Goal: Task Accomplishment & Management: Complete application form

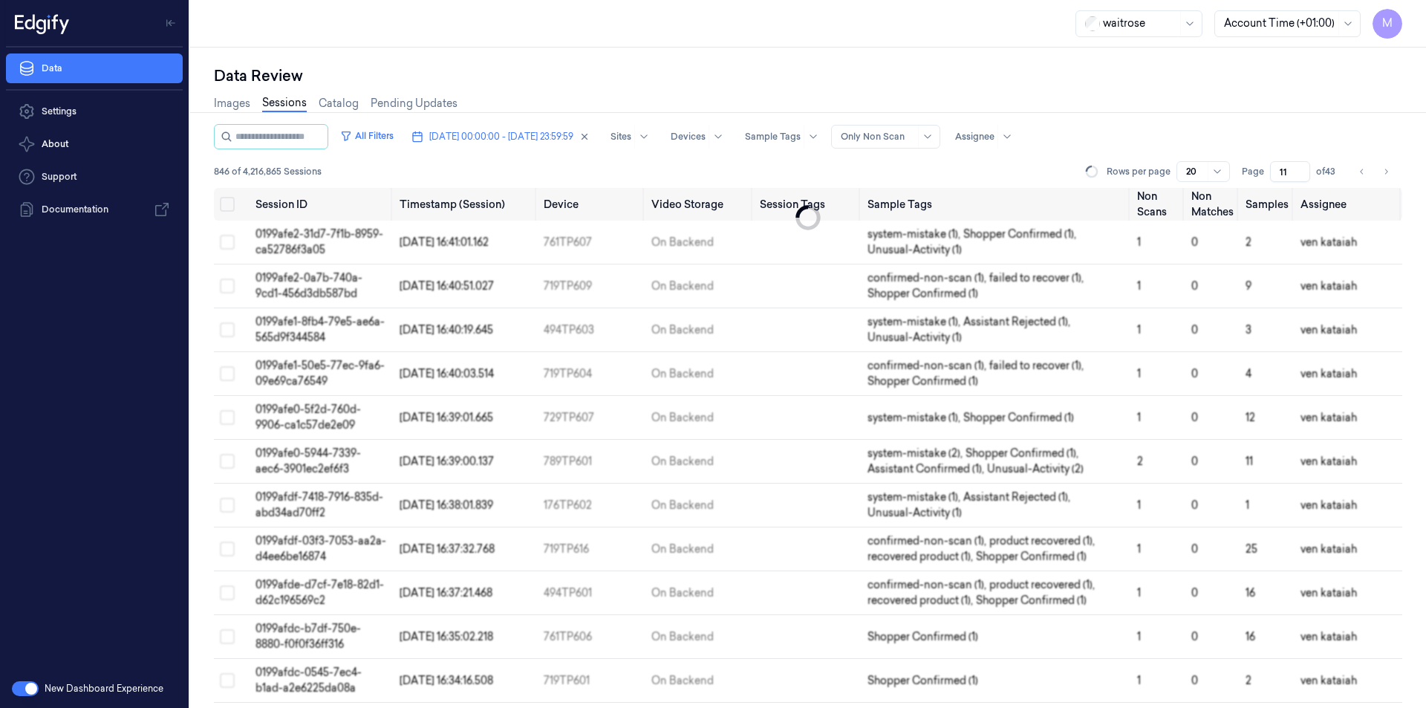
click at [1387, 168] on icon "Go to next page" at bounding box center [1385, 172] width 9 height 12
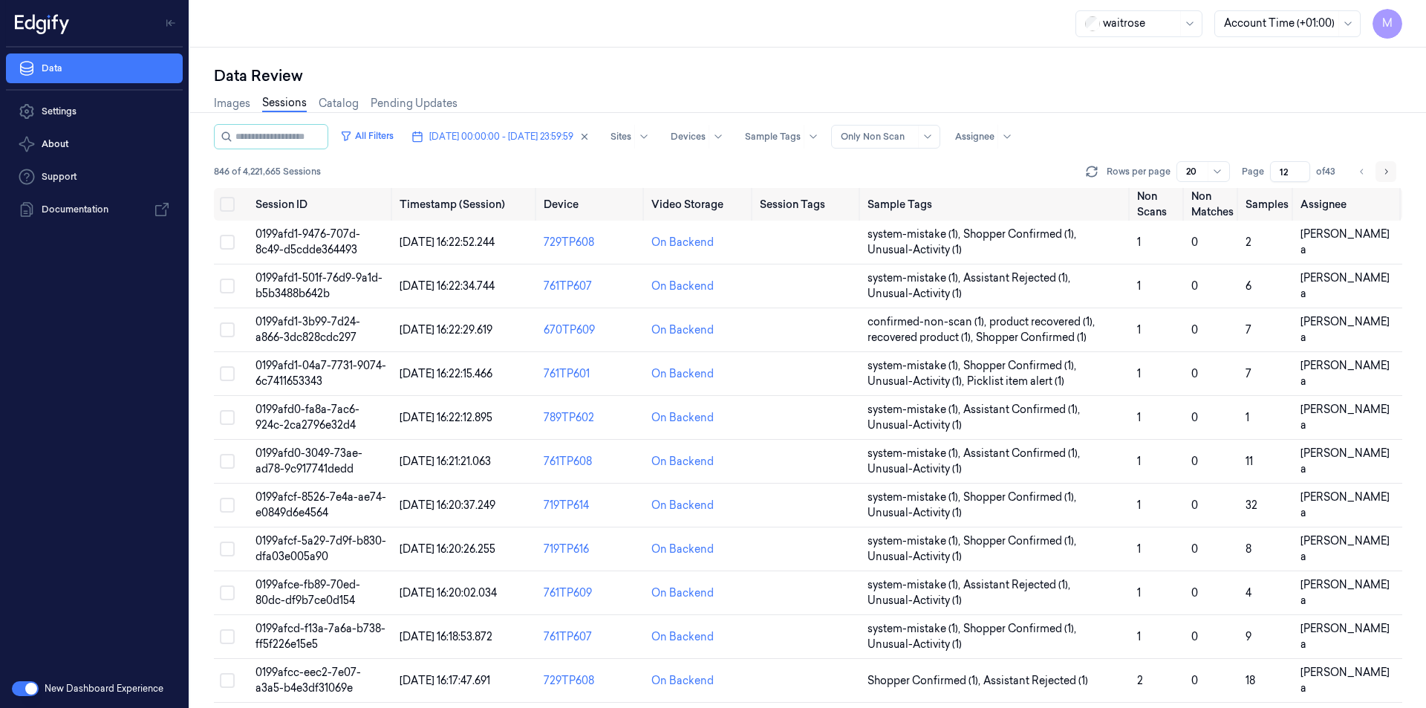
click at [1386, 167] on icon "Go to next page" at bounding box center [1385, 172] width 9 height 12
type input "13"
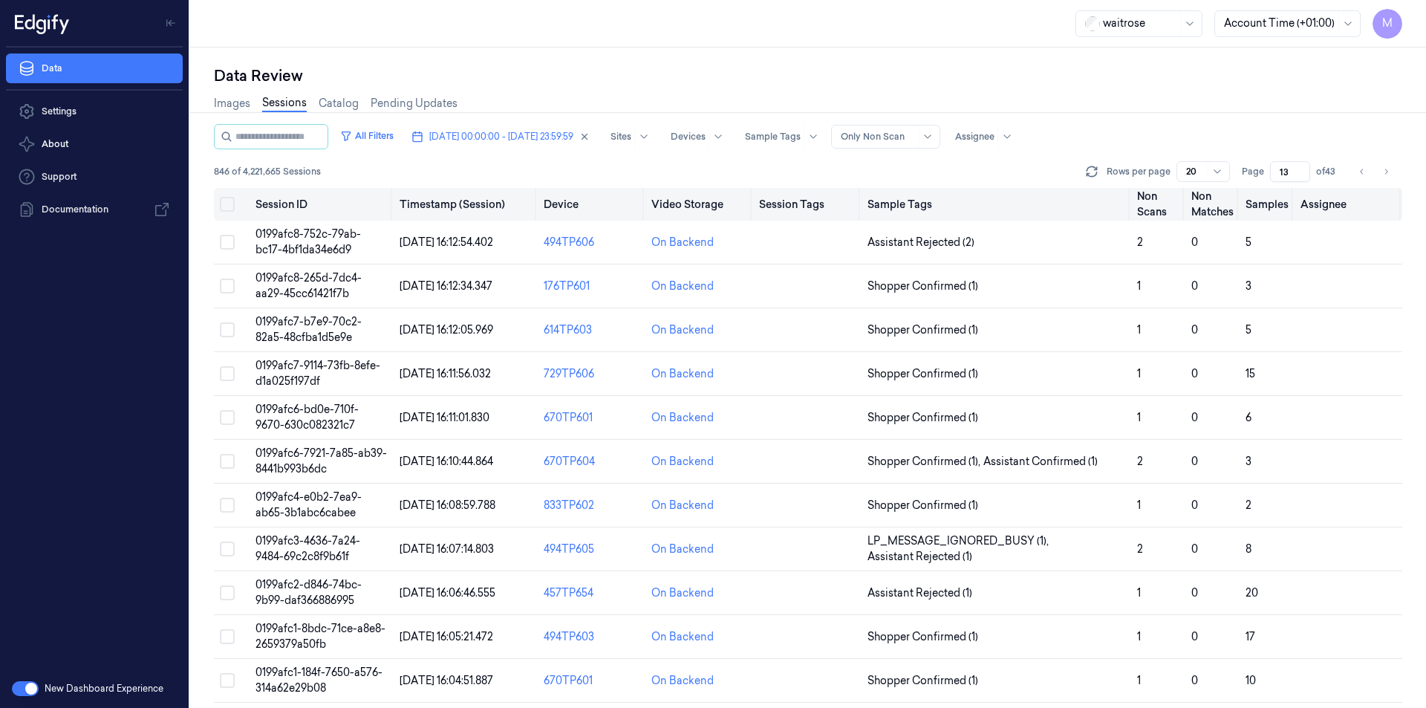
click at [224, 203] on button "Select all" at bounding box center [227, 204] width 15 height 15
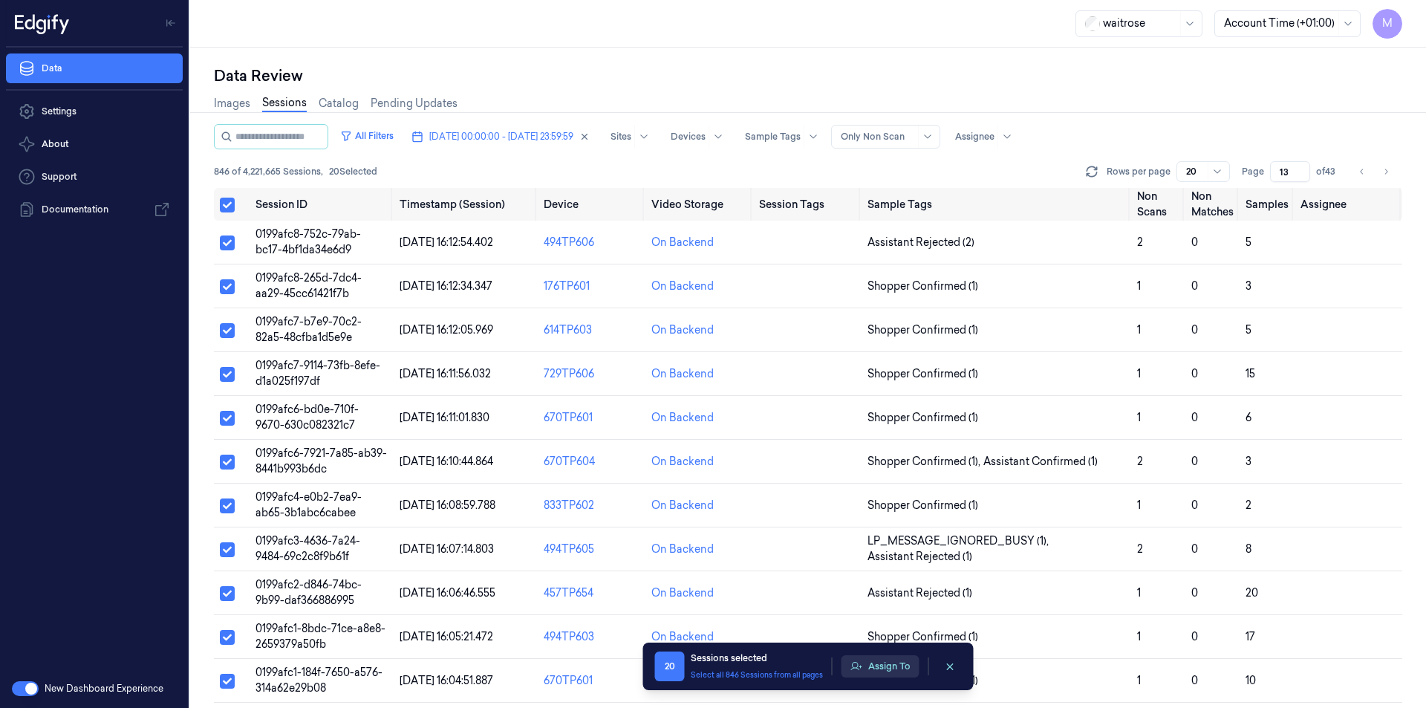
click at [867, 664] on button "Assign To" at bounding box center [880, 666] width 78 height 22
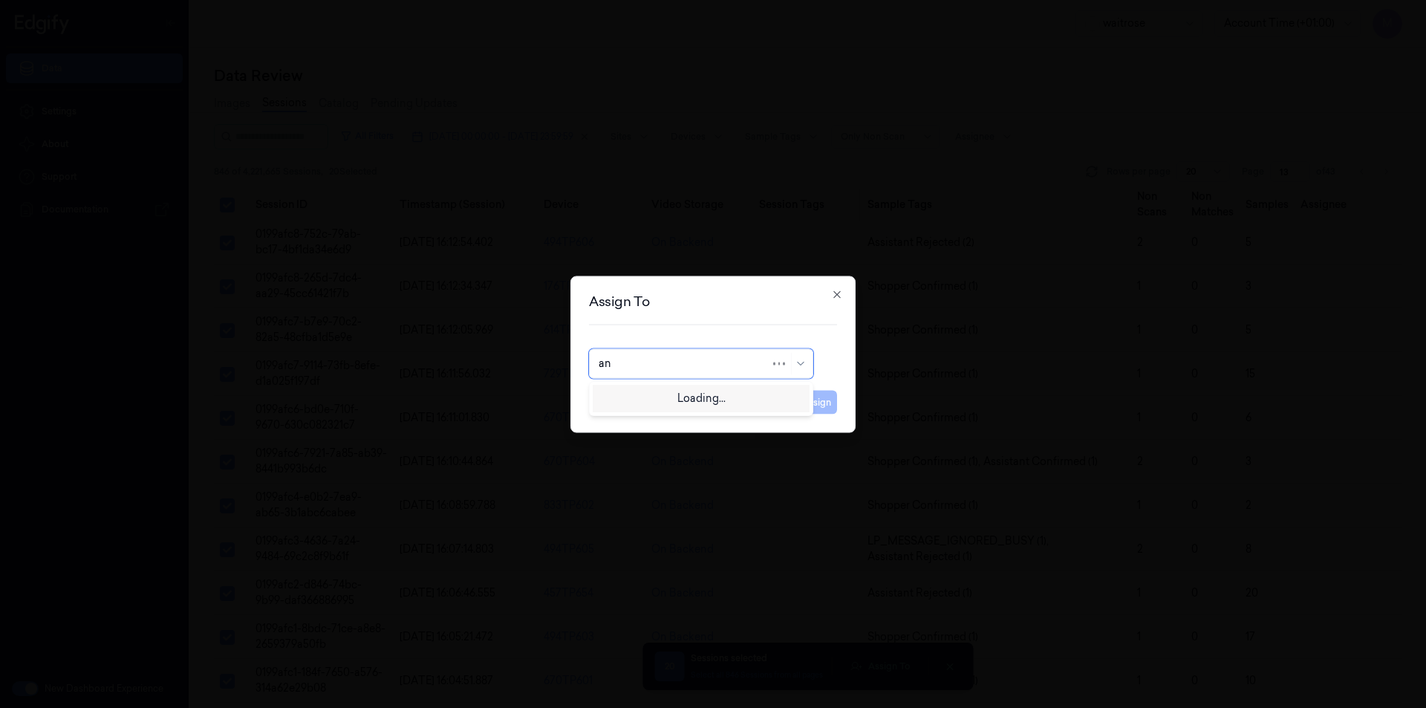
type input "ank"
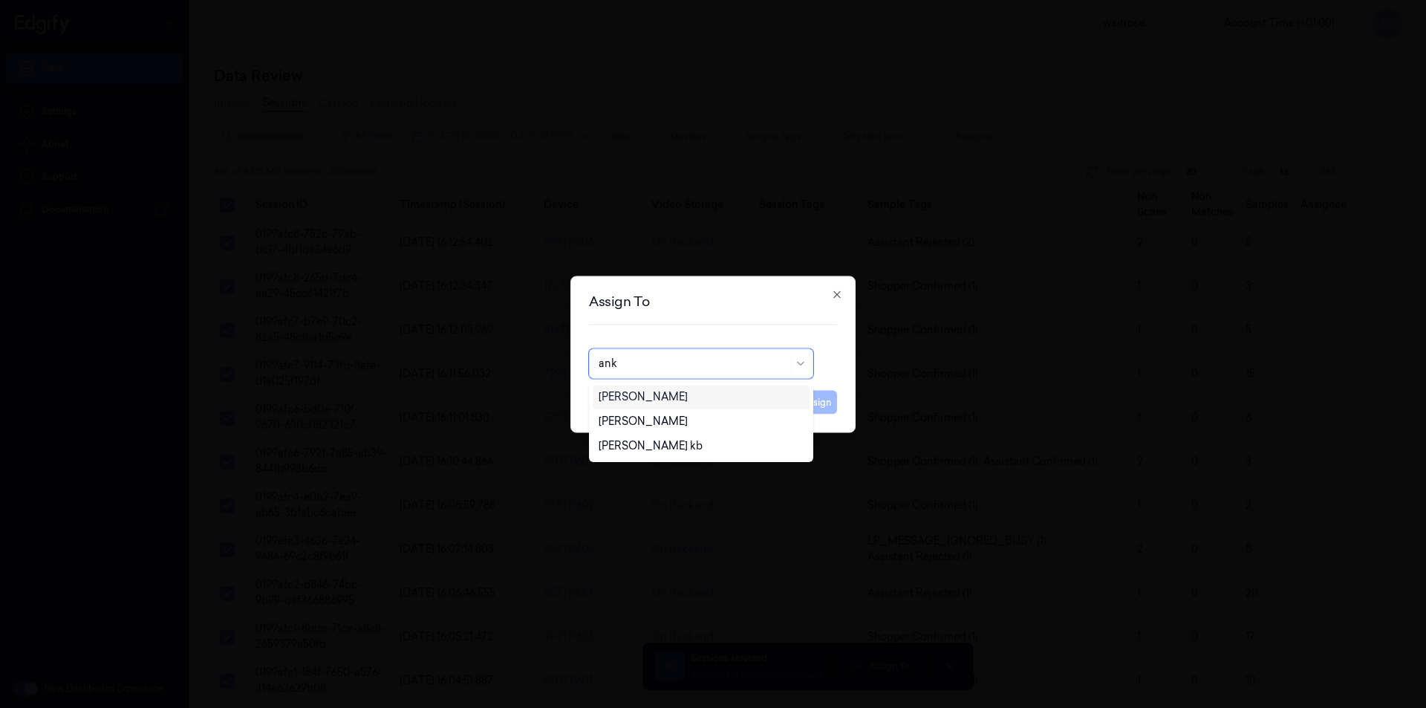
click at [662, 399] on div "[PERSON_NAME]" at bounding box center [700, 397] width 205 height 16
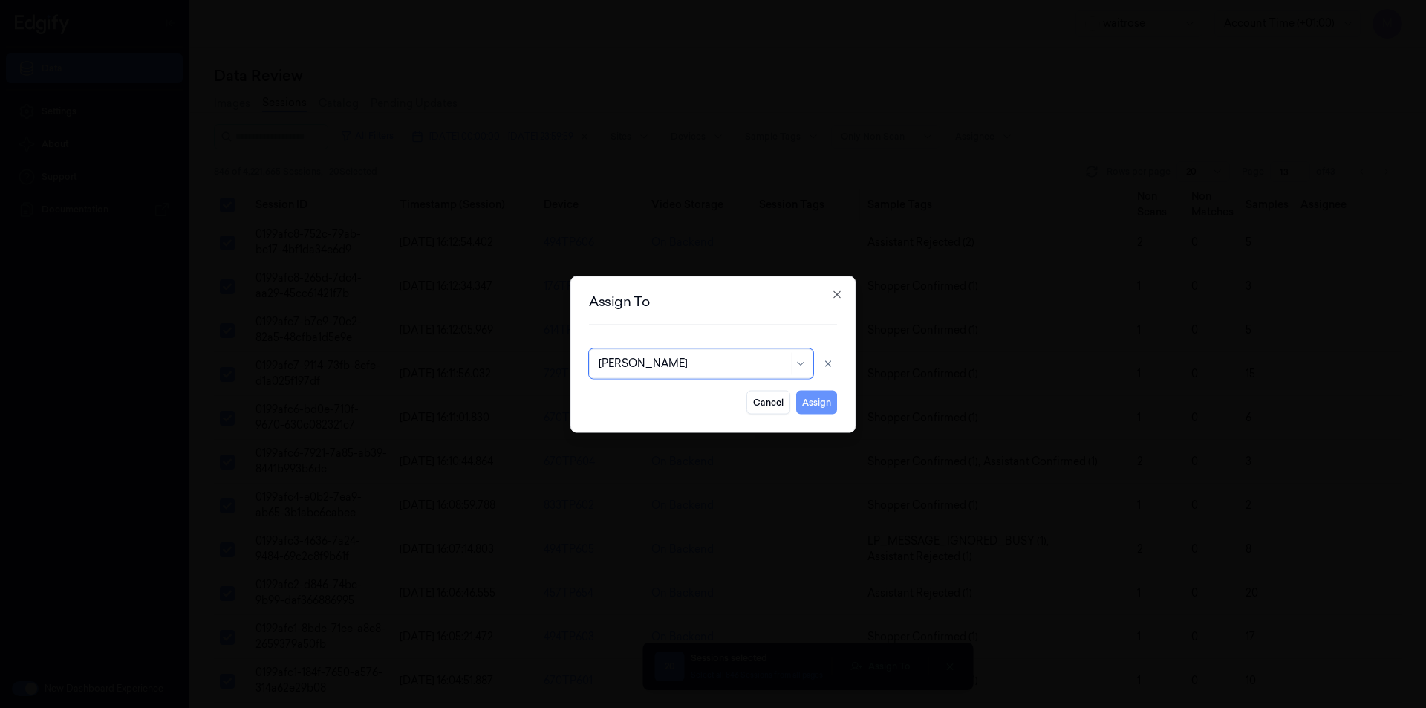
click at [827, 401] on button "Assign" at bounding box center [816, 402] width 41 height 24
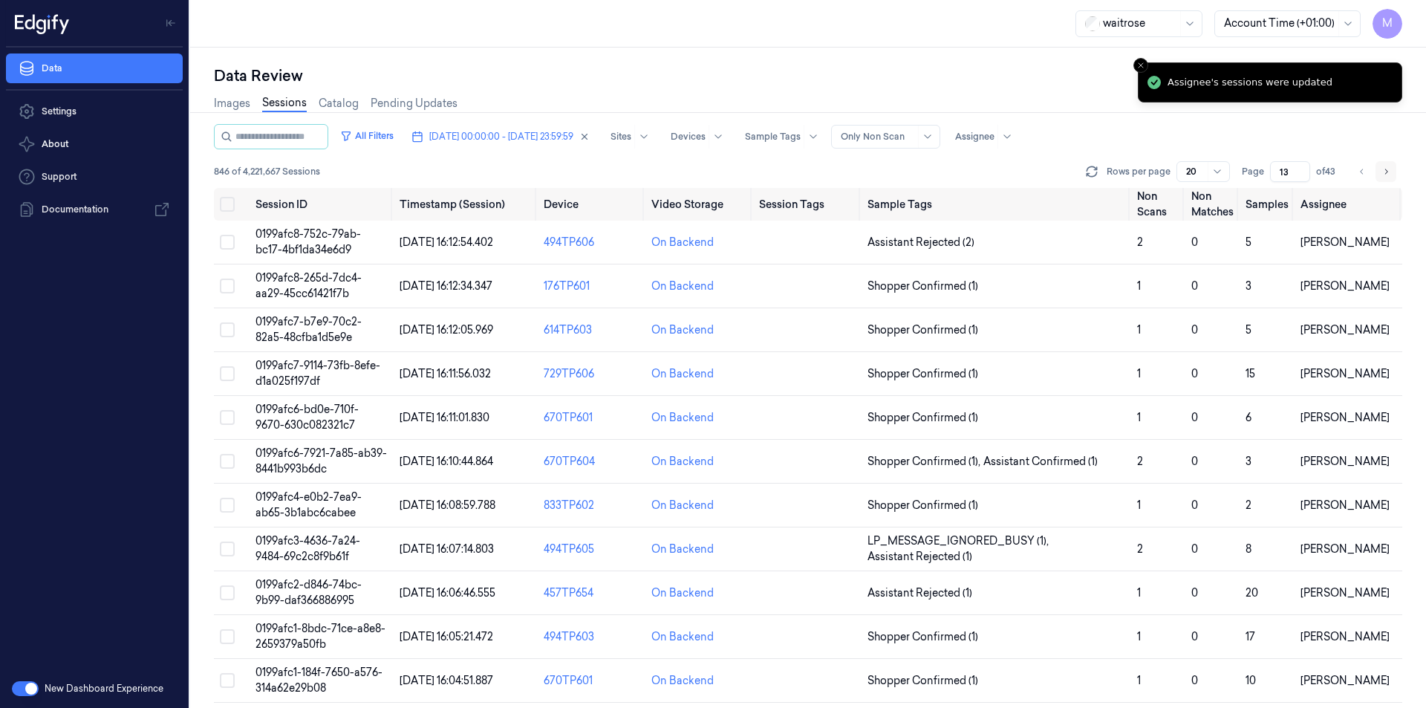
click at [1385, 169] on icon "Go to next page" at bounding box center [1385, 172] width 9 height 12
type input "14"
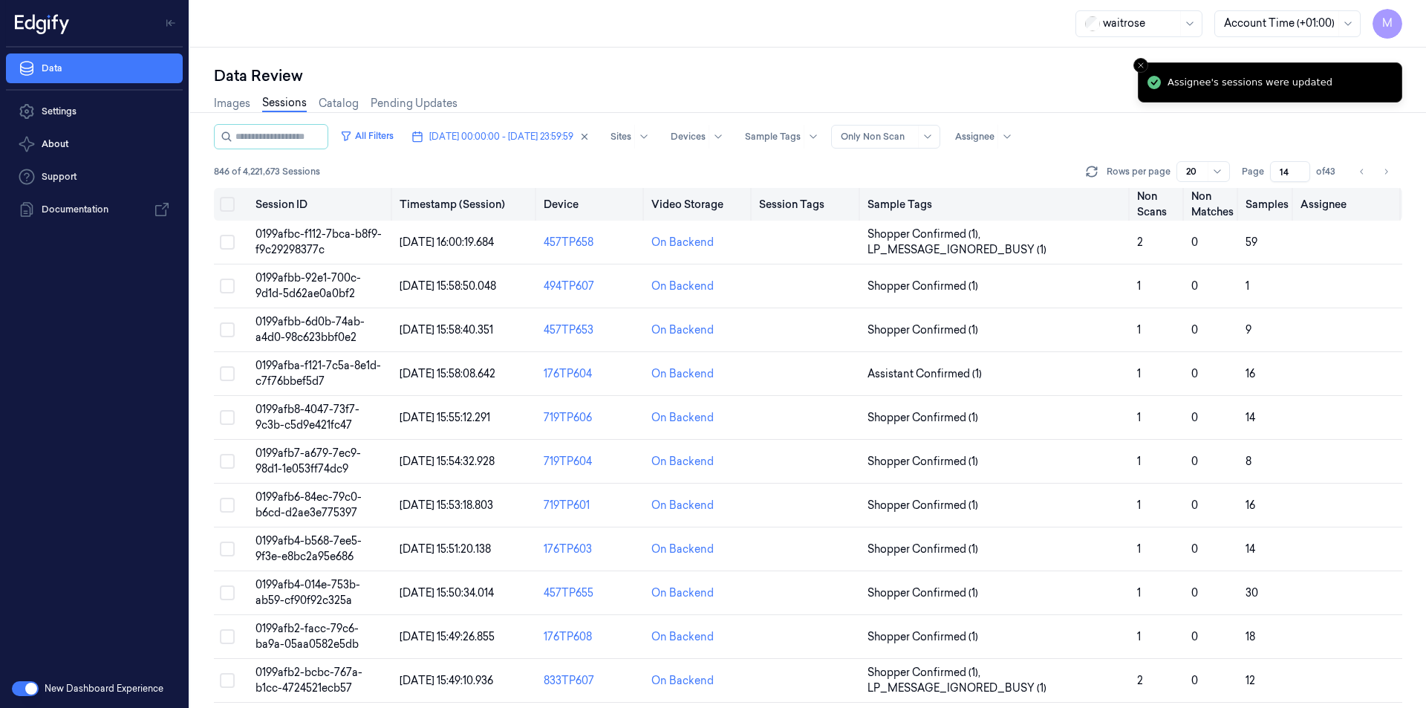
click at [224, 206] on button "Select all" at bounding box center [227, 204] width 15 height 15
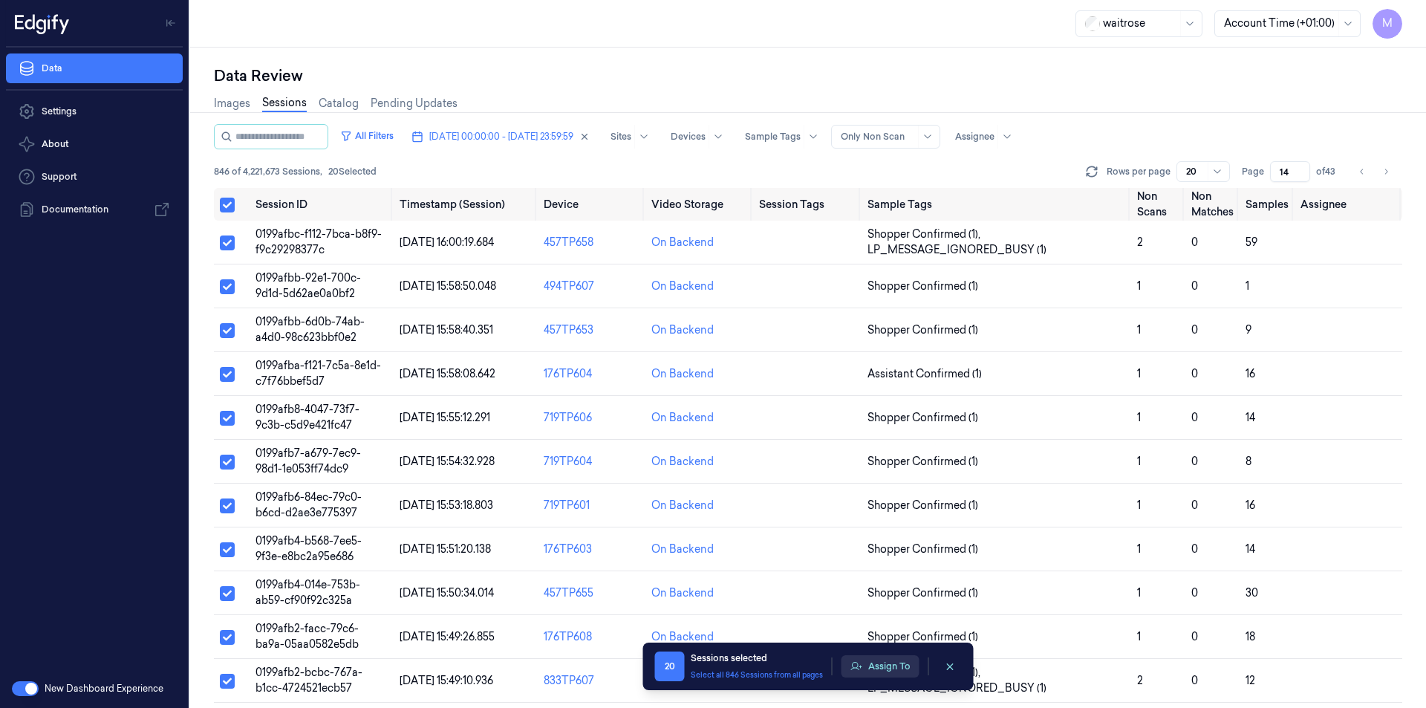
click at [862, 663] on button "Assign To" at bounding box center [880, 666] width 78 height 22
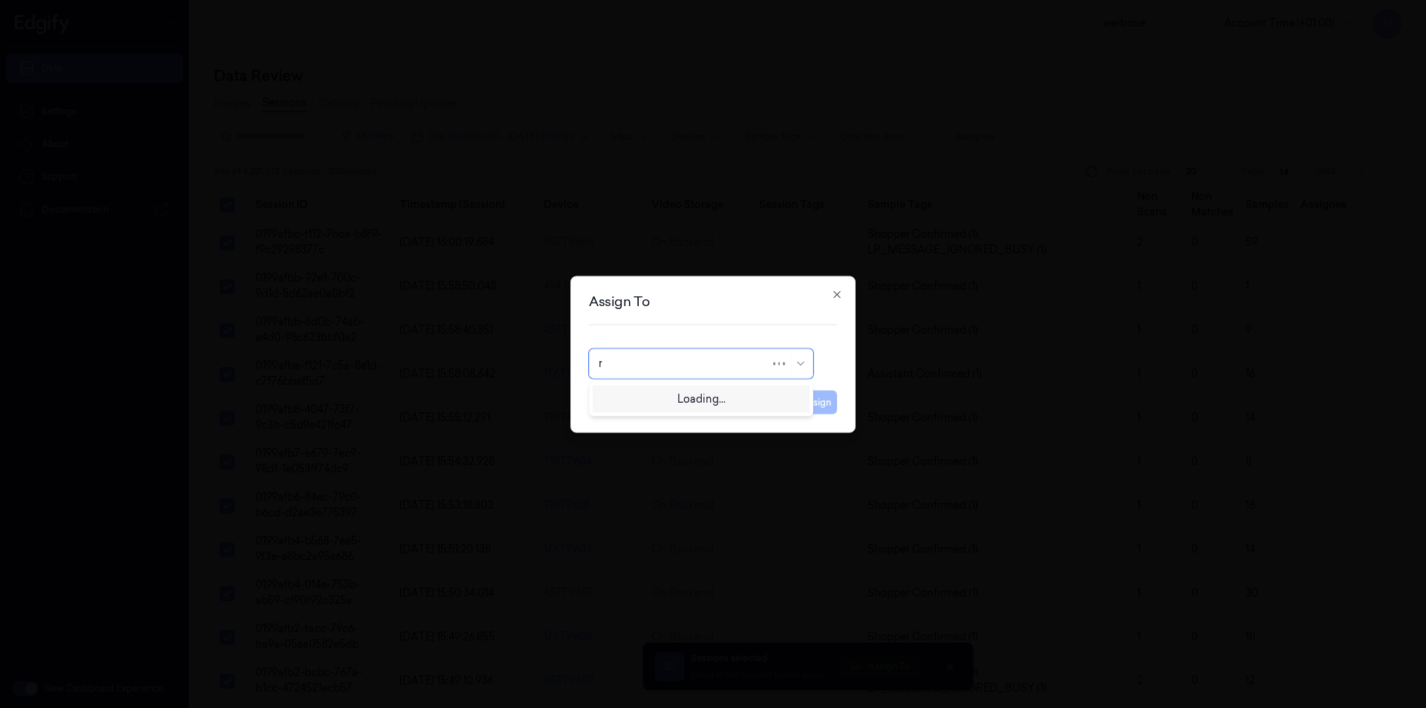
type input "ro"
click at [653, 399] on div "[PERSON_NAME]" at bounding box center [642, 397] width 89 height 16
click at [823, 409] on button "Assign" at bounding box center [816, 402] width 41 height 24
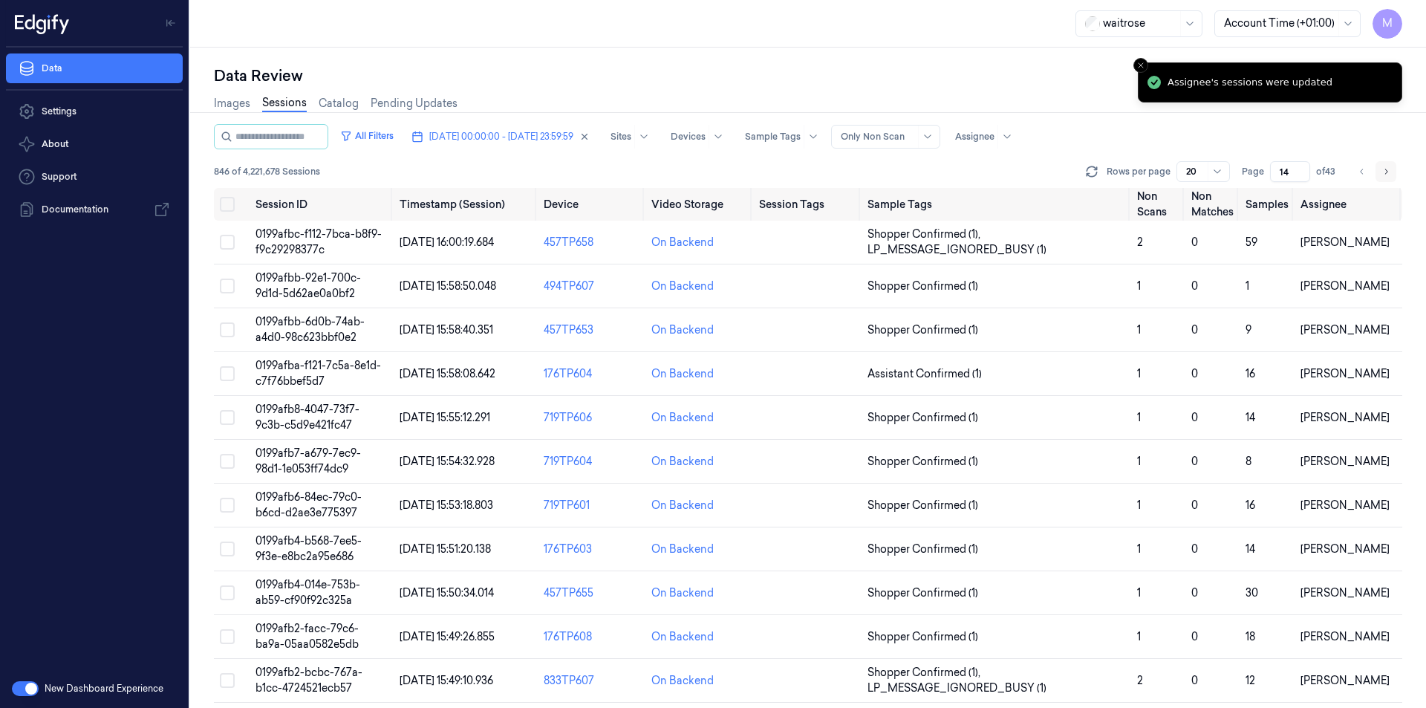
click at [1385, 167] on icon "Go to next page" at bounding box center [1385, 172] width 9 height 12
type input "15"
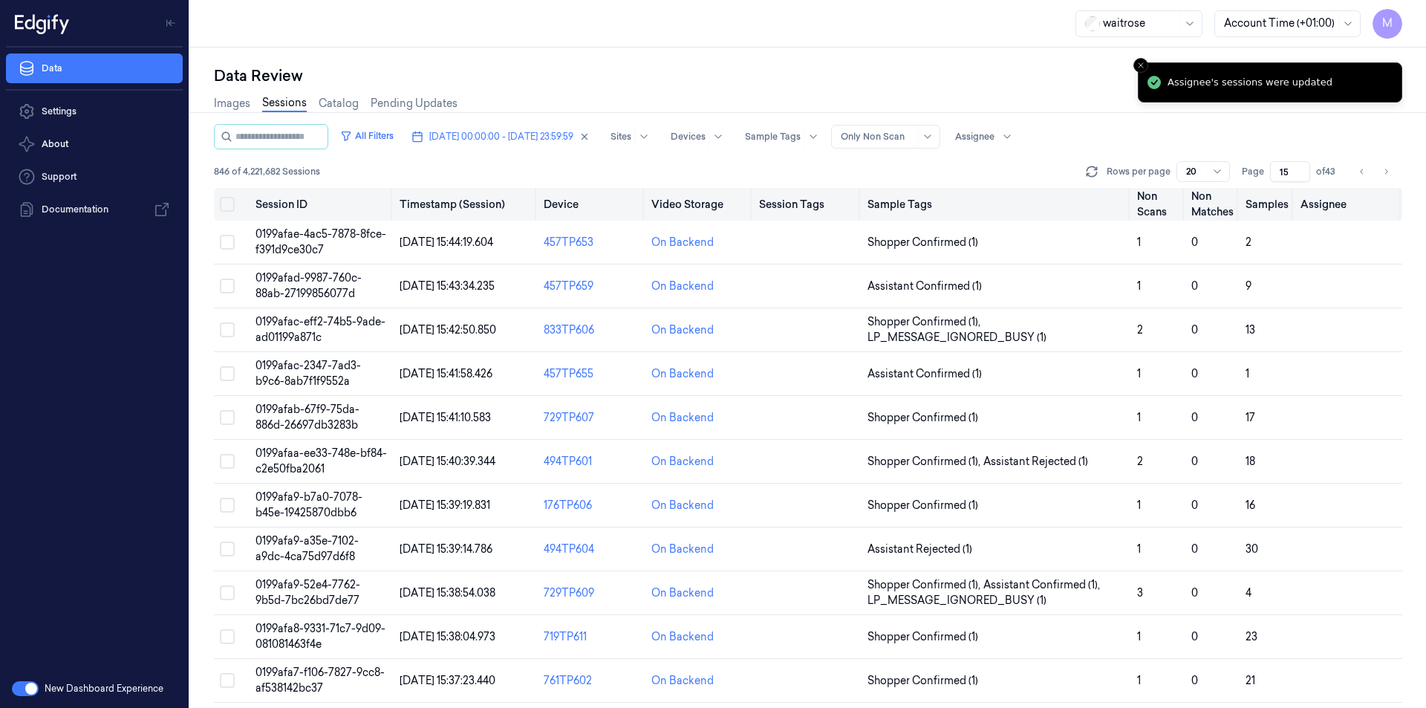
click at [230, 200] on button "Select all" at bounding box center [227, 204] width 15 height 15
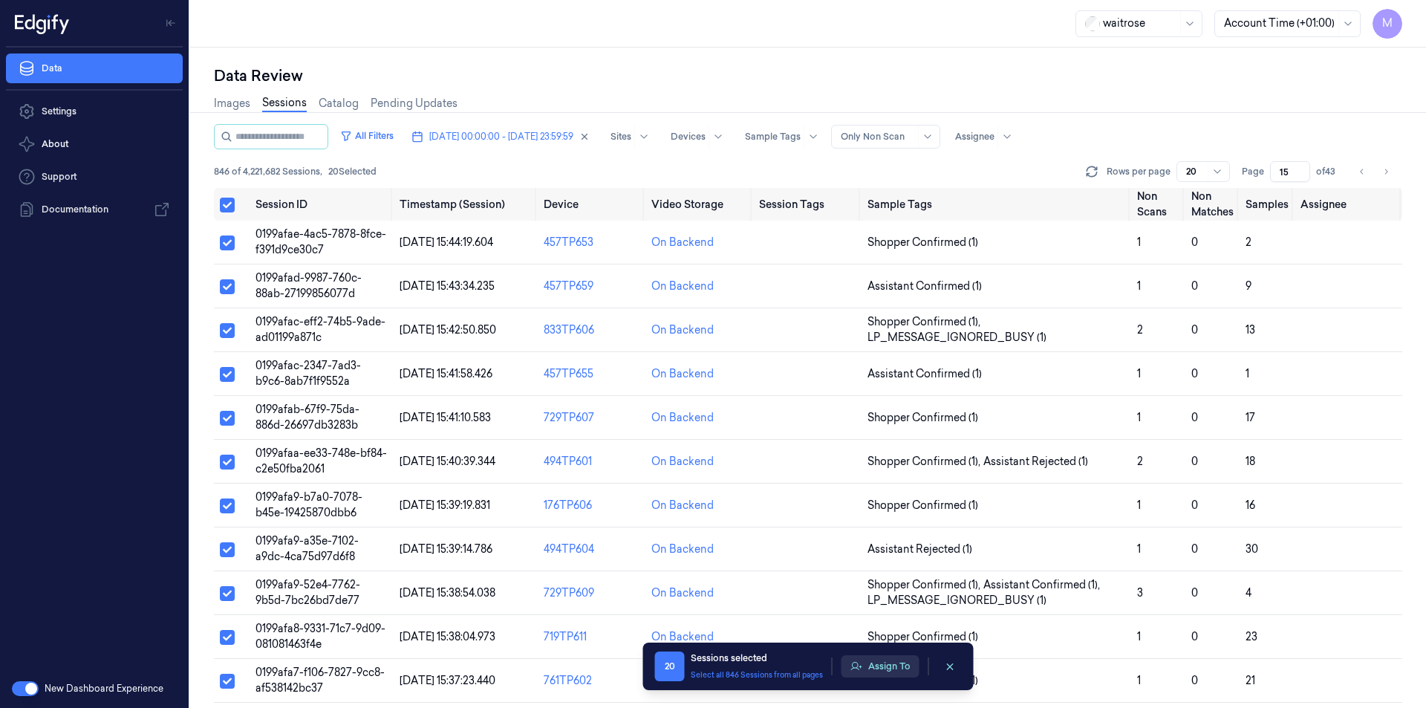
click at [886, 663] on button "Assign To" at bounding box center [880, 666] width 78 height 22
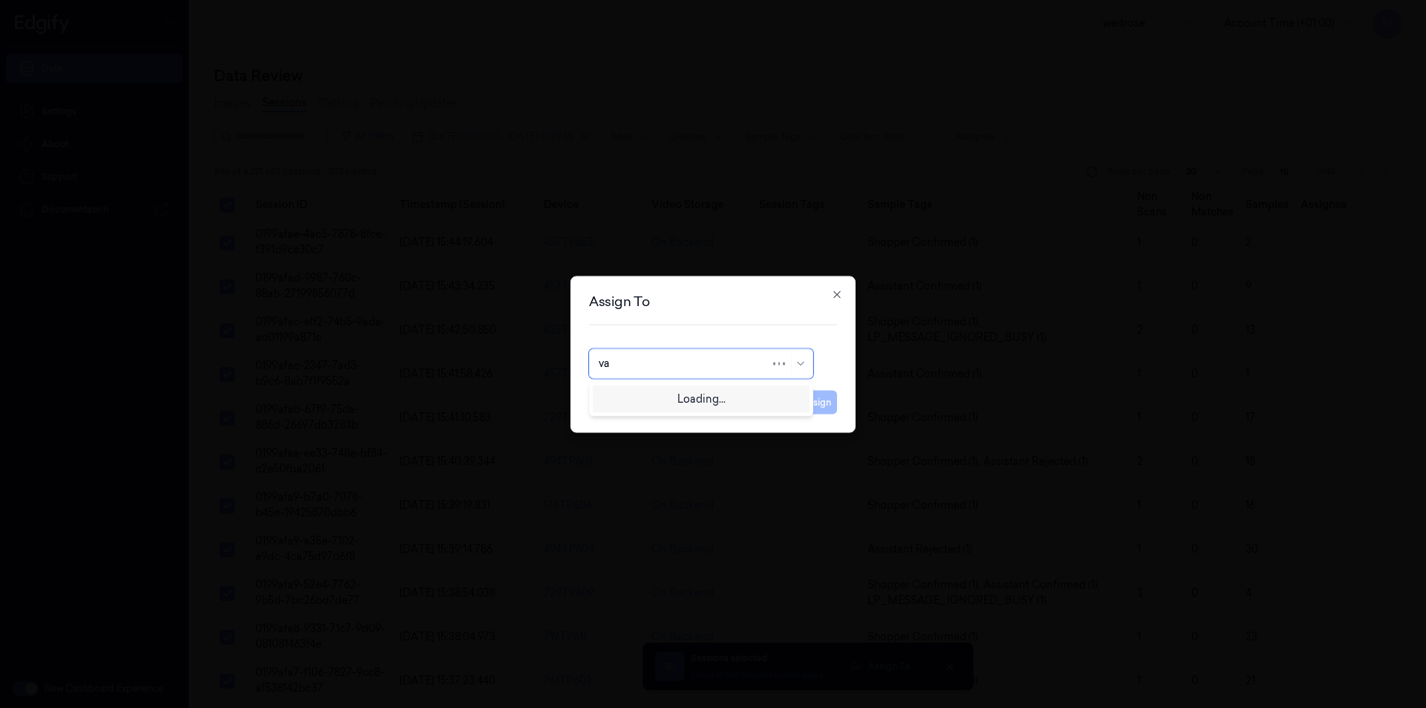
type input "var"
click at [629, 395] on div "[PERSON_NAME]" at bounding box center [642, 397] width 89 height 16
click at [818, 399] on button "Assign" at bounding box center [816, 402] width 41 height 24
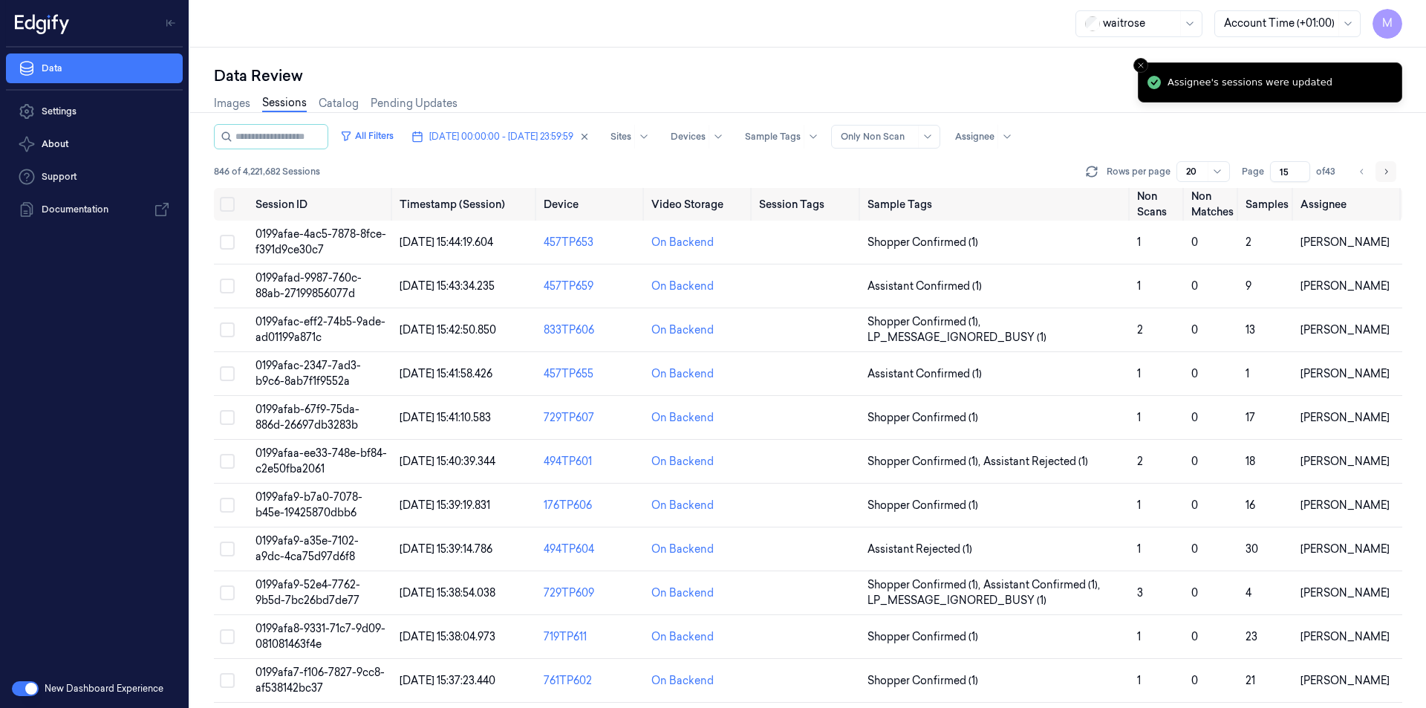
click at [1387, 177] on icon "Go to next page" at bounding box center [1385, 172] width 9 height 12
type input "16"
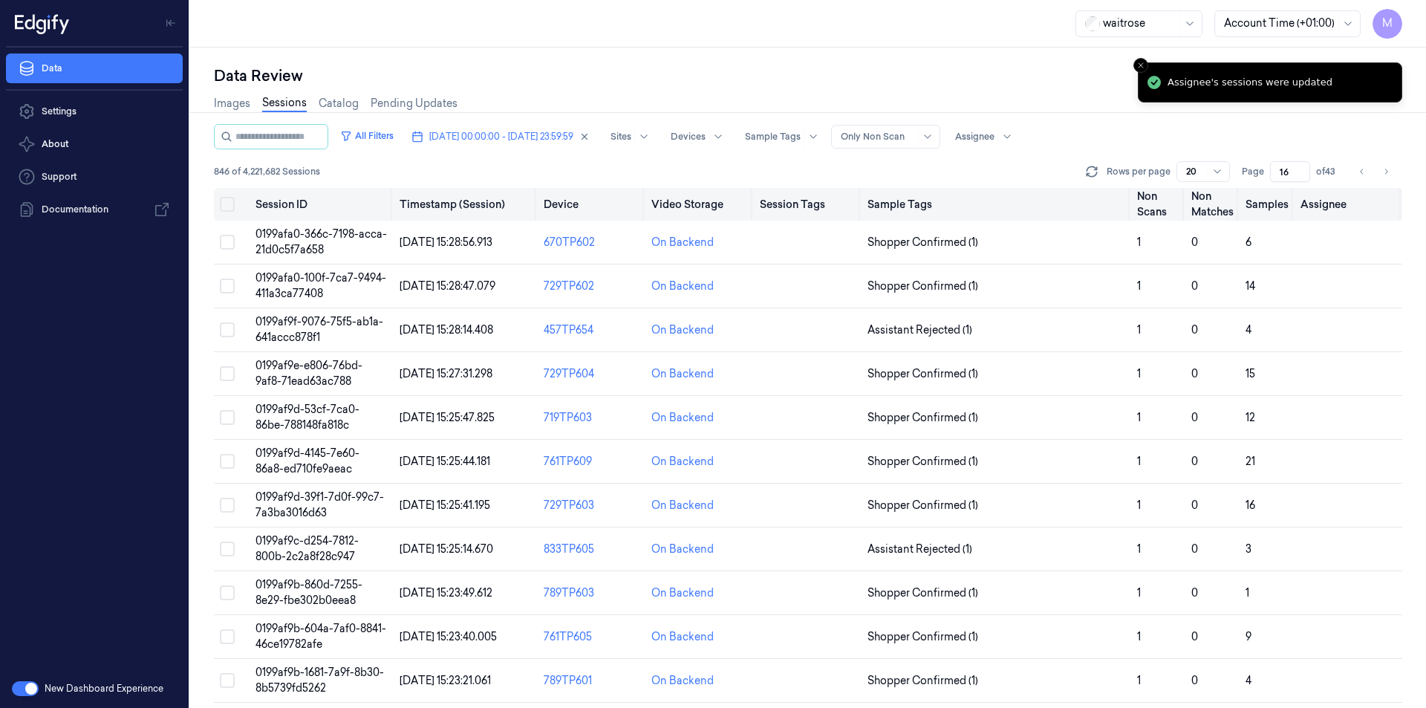
click at [221, 197] on button "Select all" at bounding box center [227, 204] width 15 height 15
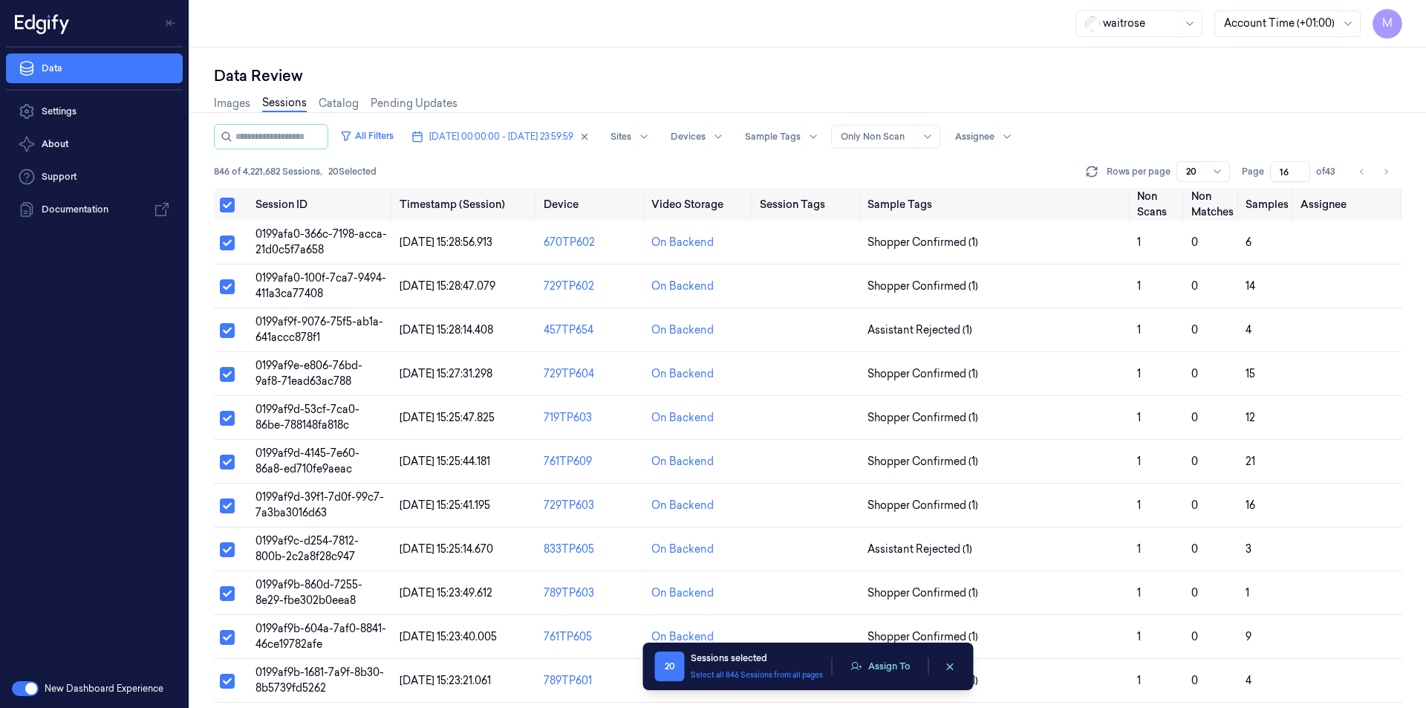
click at [881, 678] on div "20 Sessions selected Select all 846 Sessions from all pages Assign To" at bounding box center [808, 666] width 307 height 30
click at [884, 671] on button "Assign To" at bounding box center [880, 666] width 78 height 22
click at [895, 664] on button "Assign To" at bounding box center [880, 666] width 78 height 22
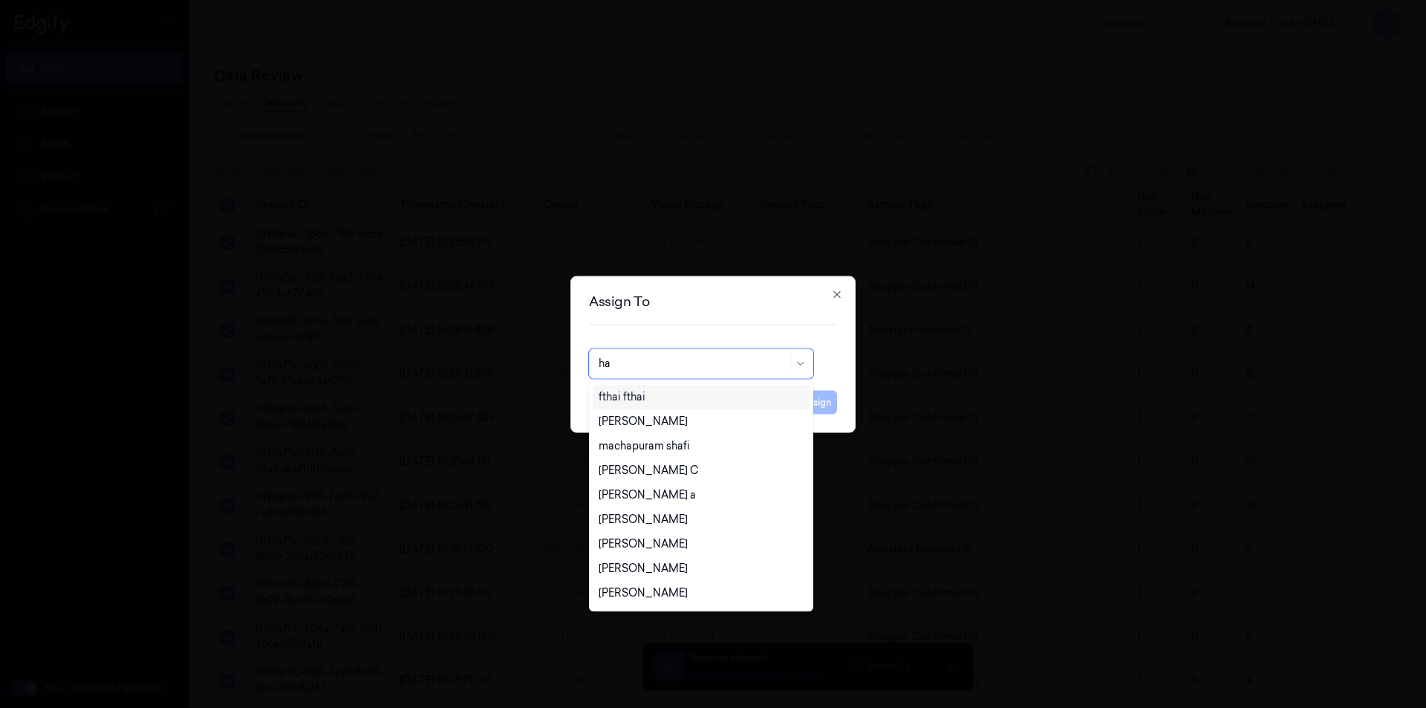
type input "h"
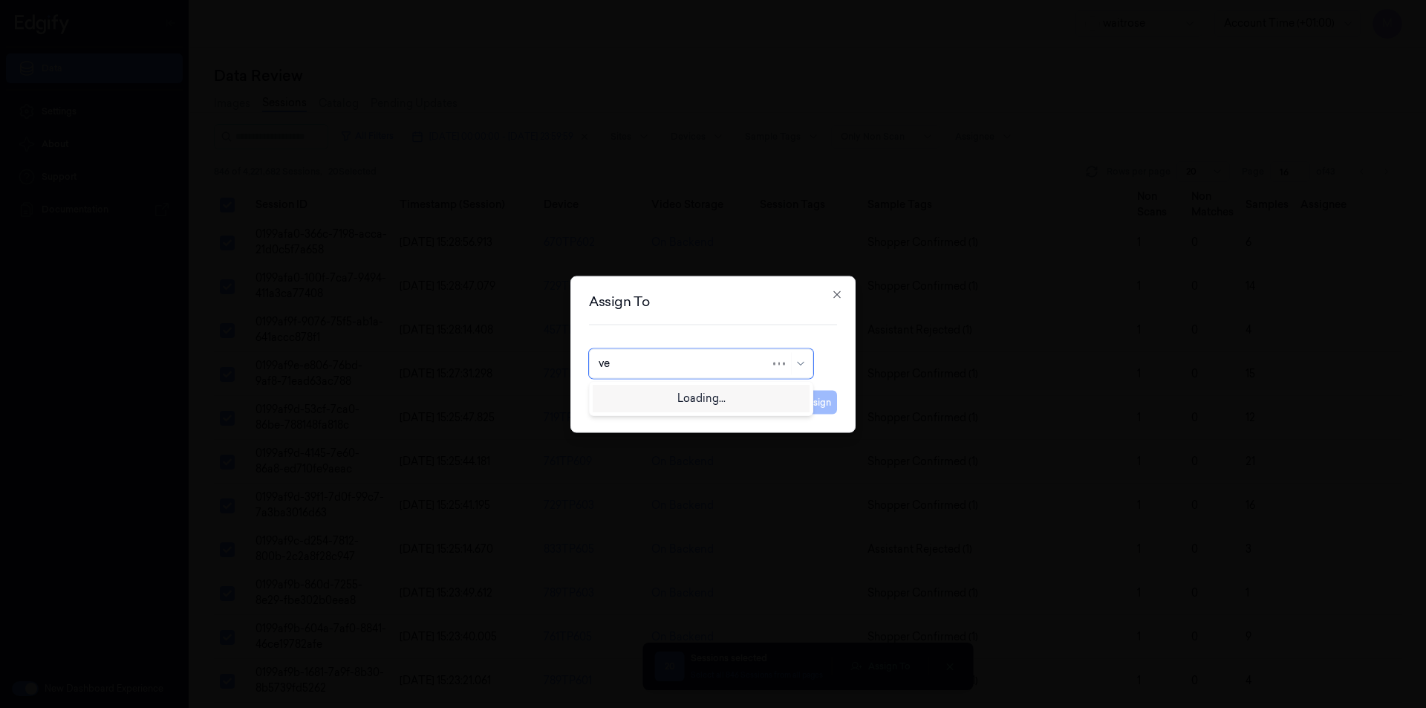
type input "ven"
click at [644, 402] on div "ven kataiah" at bounding box center [626, 397] width 56 height 16
click at [808, 401] on button "Assign" at bounding box center [816, 402] width 41 height 24
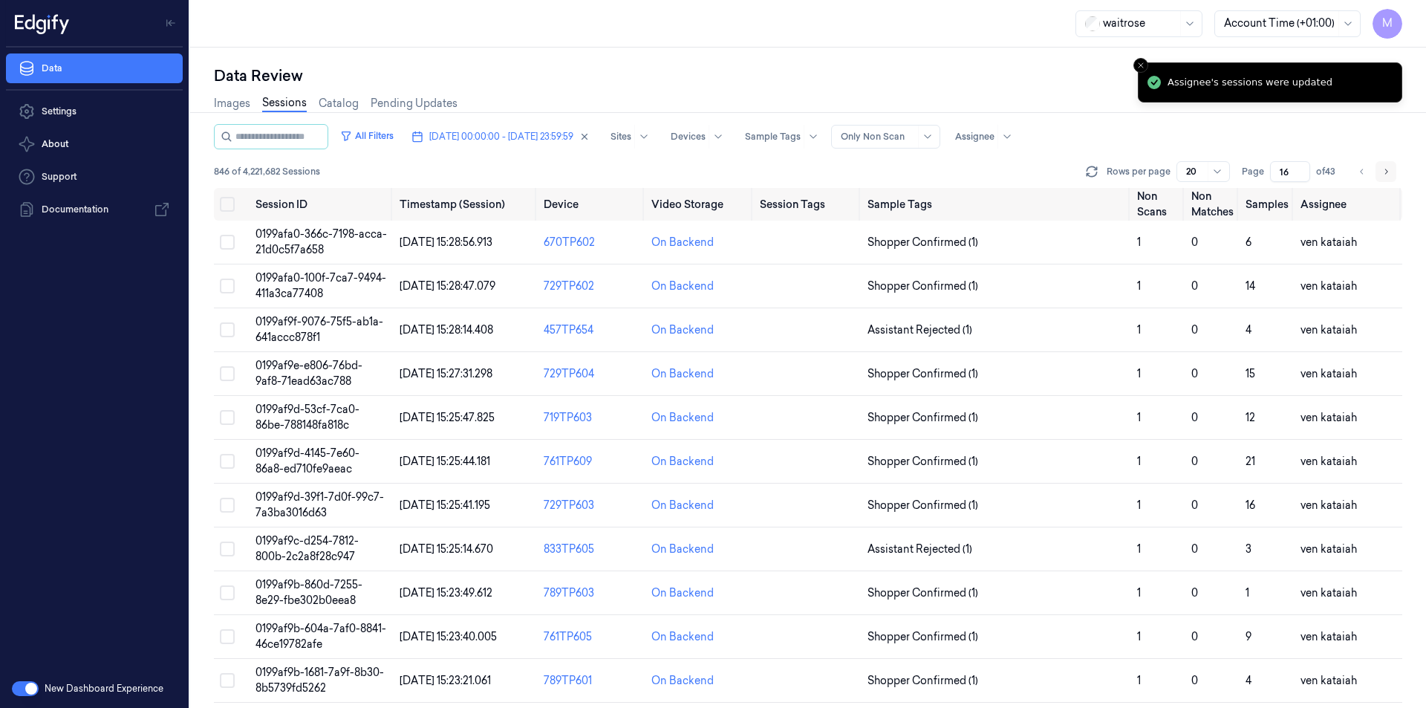
click at [1380, 174] on button "Go to next page" at bounding box center [1385, 171] width 21 height 21
type input "17"
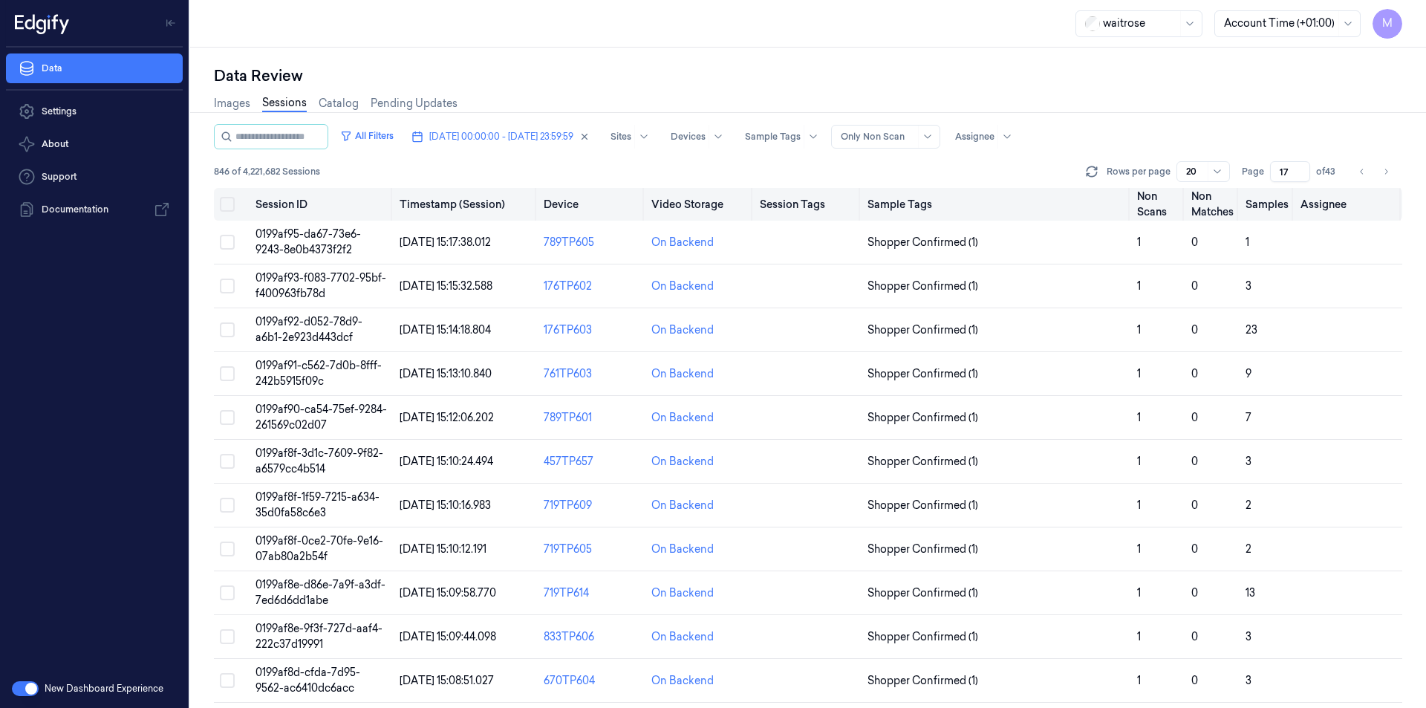
click at [226, 200] on button "Select all" at bounding box center [227, 204] width 15 height 15
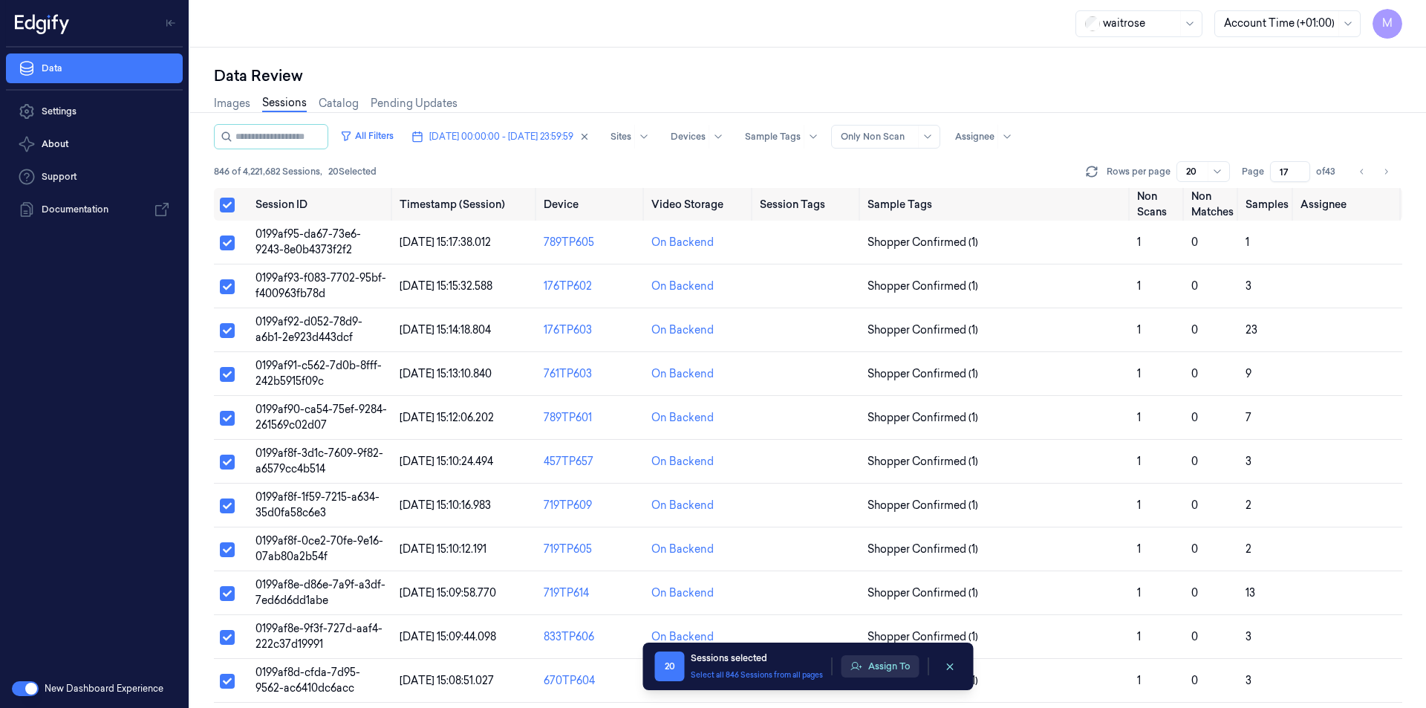
click at [882, 667] on button "Assign To" at bounding box center [880, 666] width 78 height 22
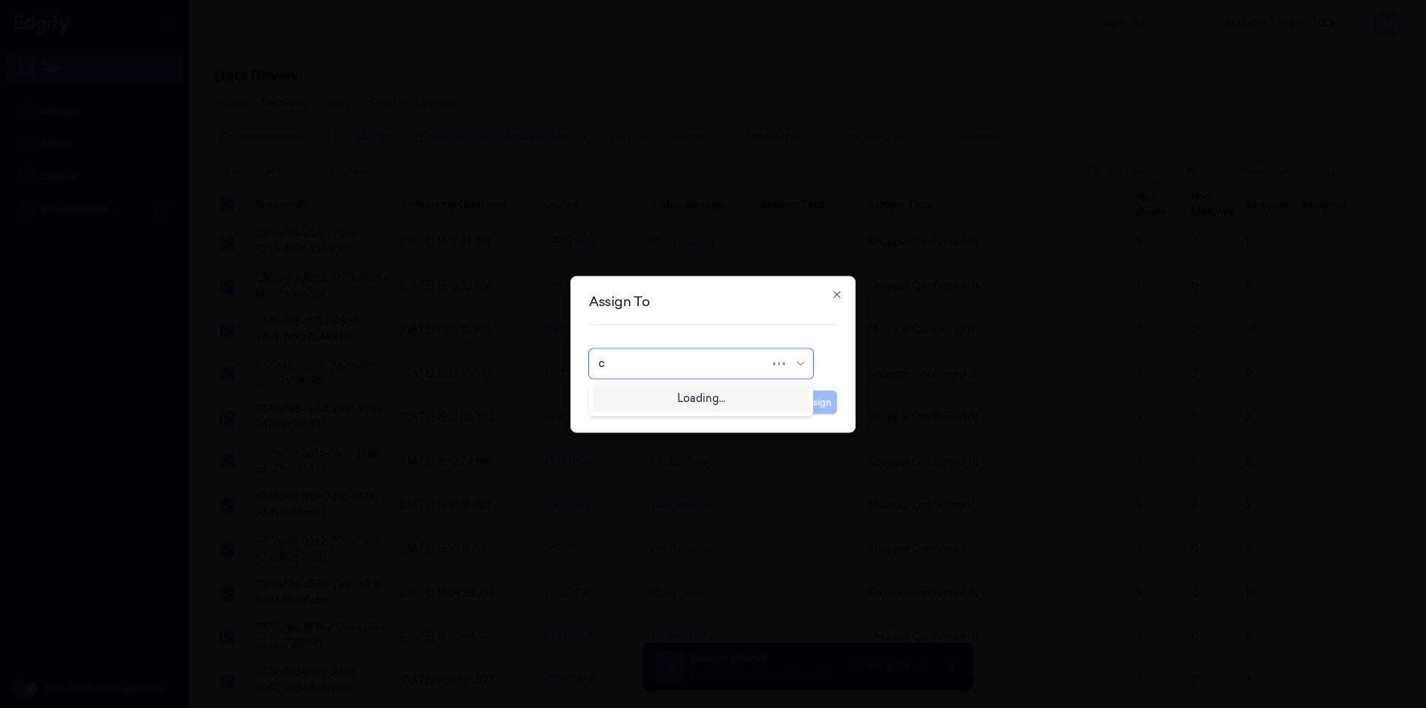
type input "ch"
click at [632, 419] on div "[PERSON_NAME] a" at bounding box center [646, 422] width 97 height 16
click at [827, 399] on button "Assign" at bounding box center [816, 402] width 41 height 24
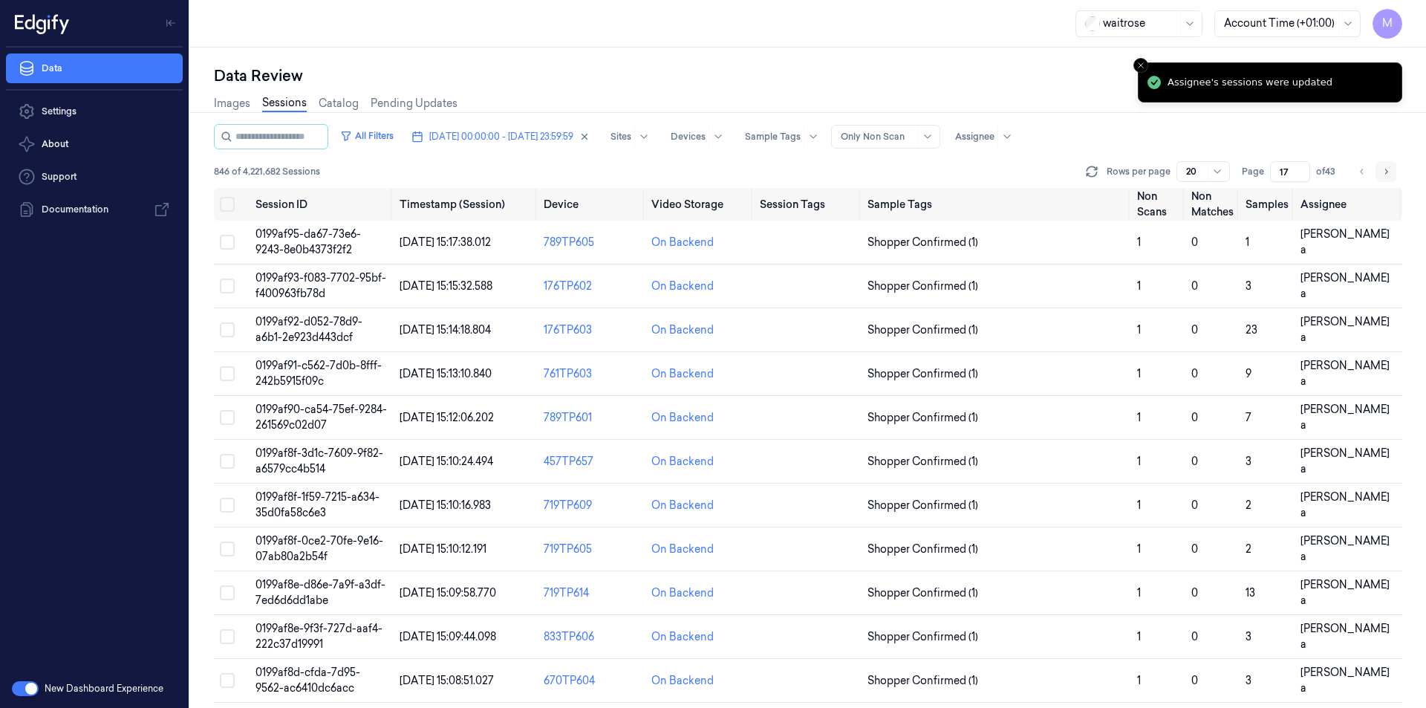
click at [1387, 175] on icon "Go to next page" at bounding box center [1385, 172] width 9 height 12
type input "18"
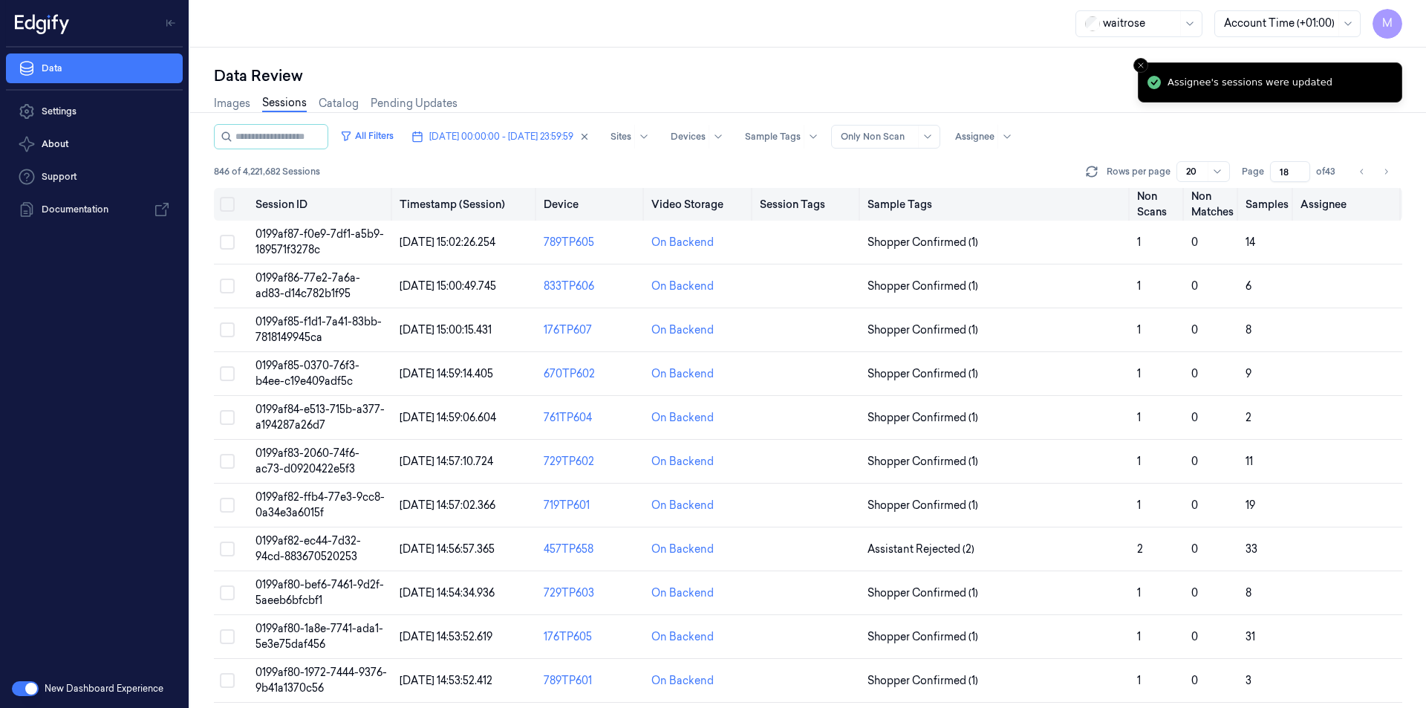
click at [231, 205] on button "Select all" at bounding box center [227, 204] width 15 height 15
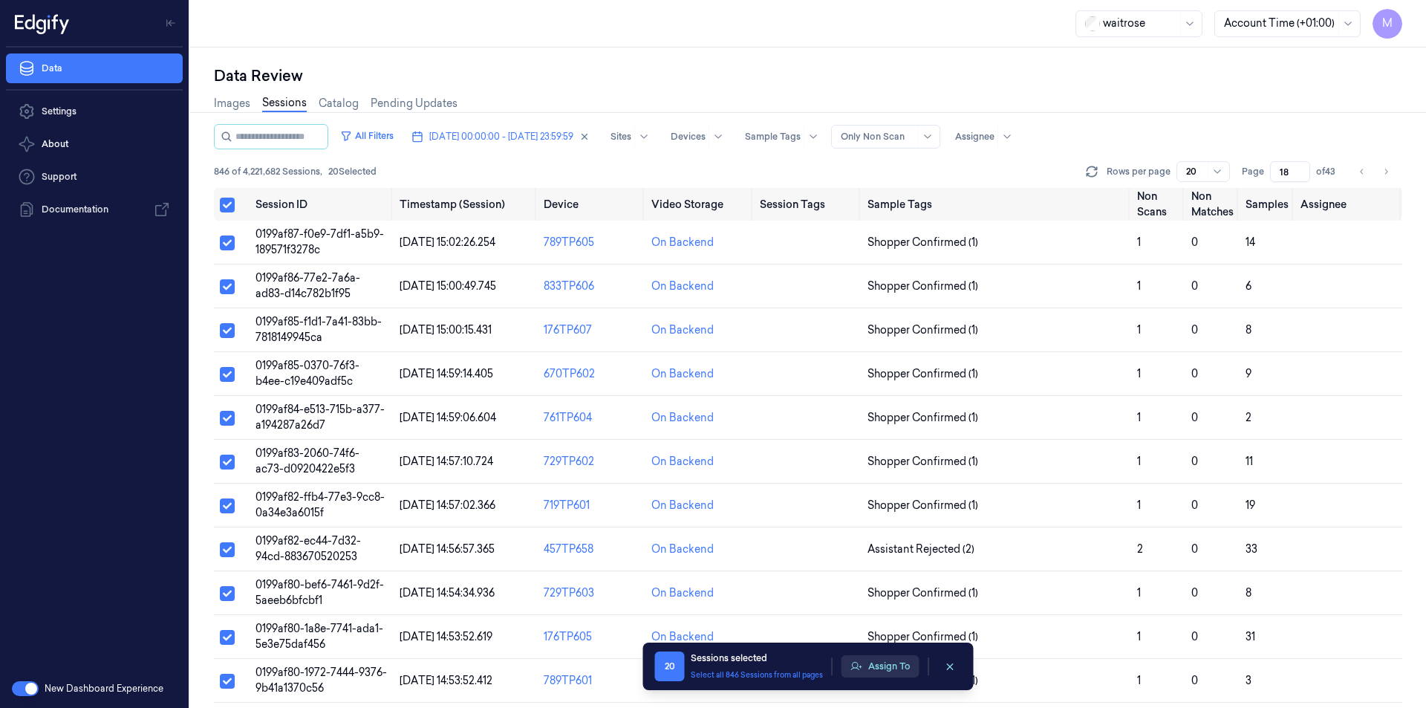
click at [879, 665] on button "Assign To" at bounding box center [880, 666] width 78 height 22
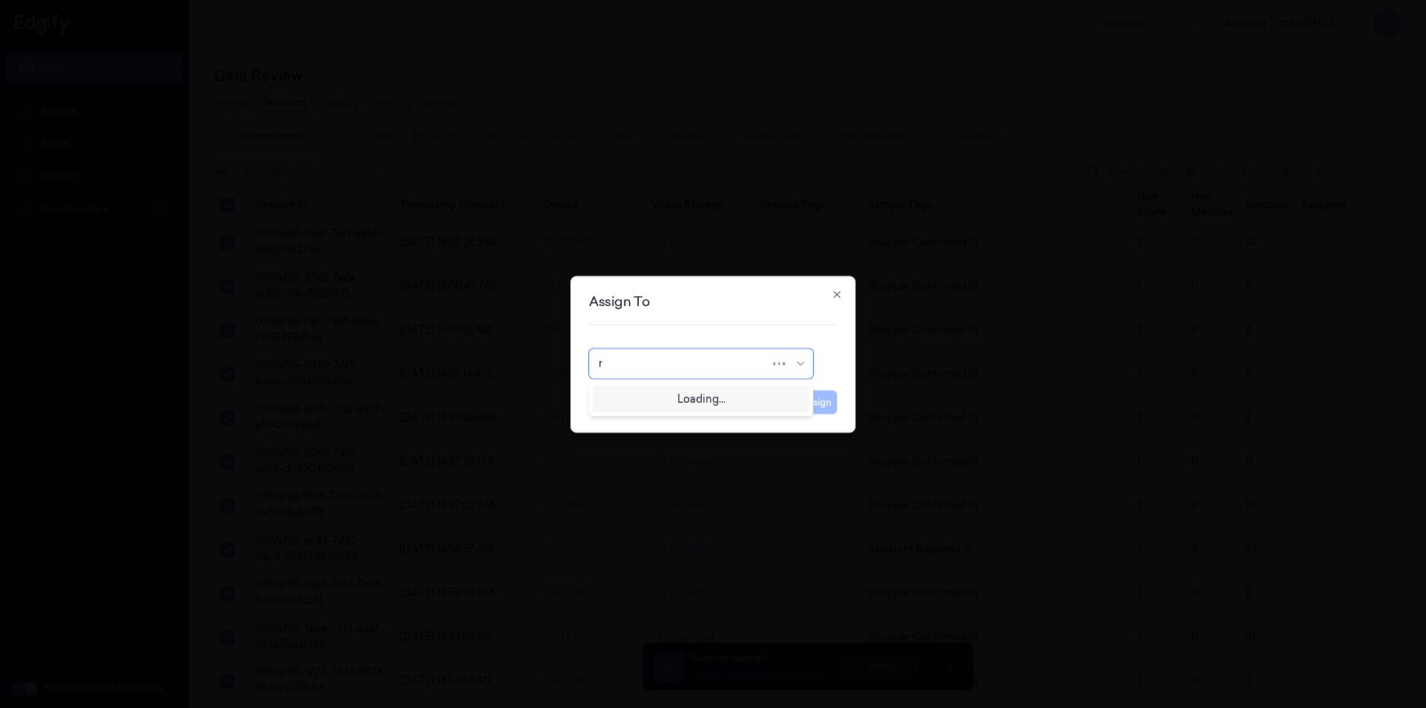
type input "ru"
click at [676, 400] on div "rupa a" at bounding box center [700, 397] width 205 height 16
click at [811, 399] on button "Assign" at bounding box center [816, 402] width 41 height 24
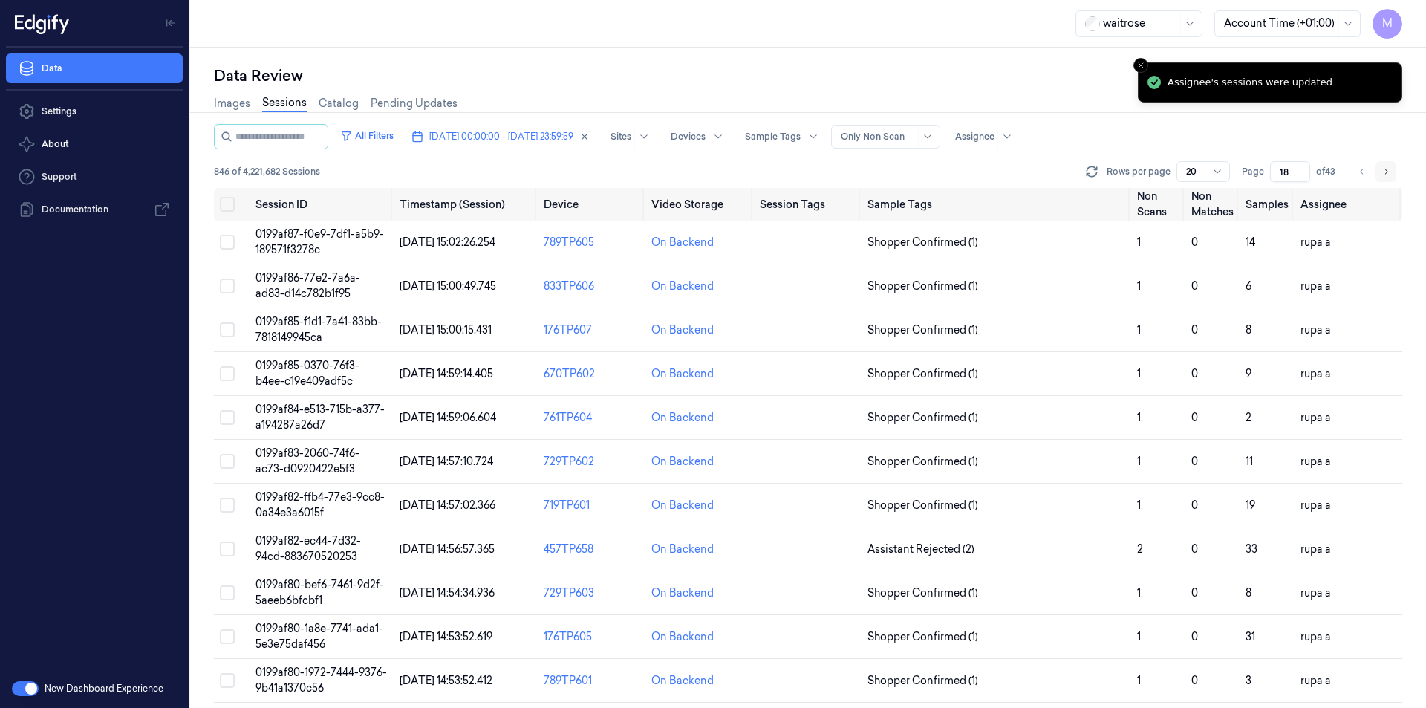
click at [1386, 177] on button "Go to next page" at bounding box center [1385, 171] width 21 height 21
type input "19"
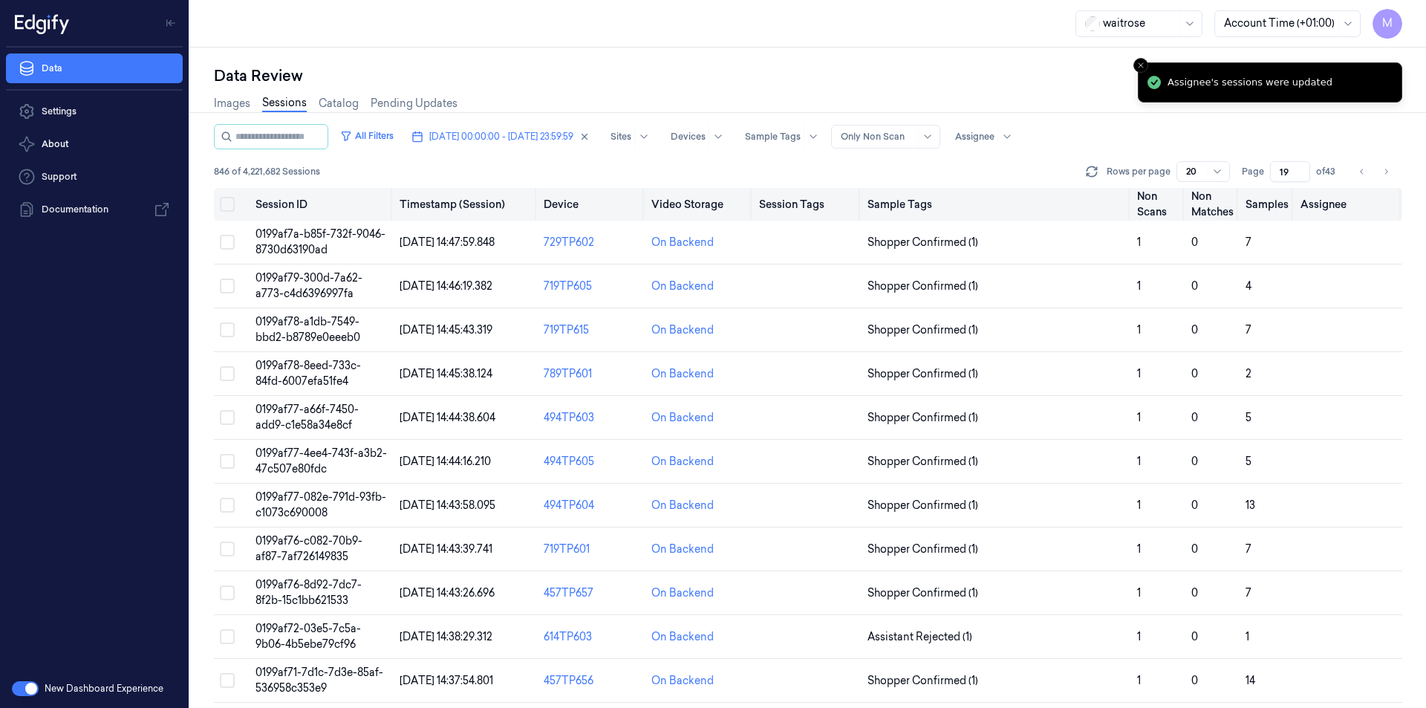
click at [223, 206] on button "Select all" at bounding box center [227, 204] width 15 height 15
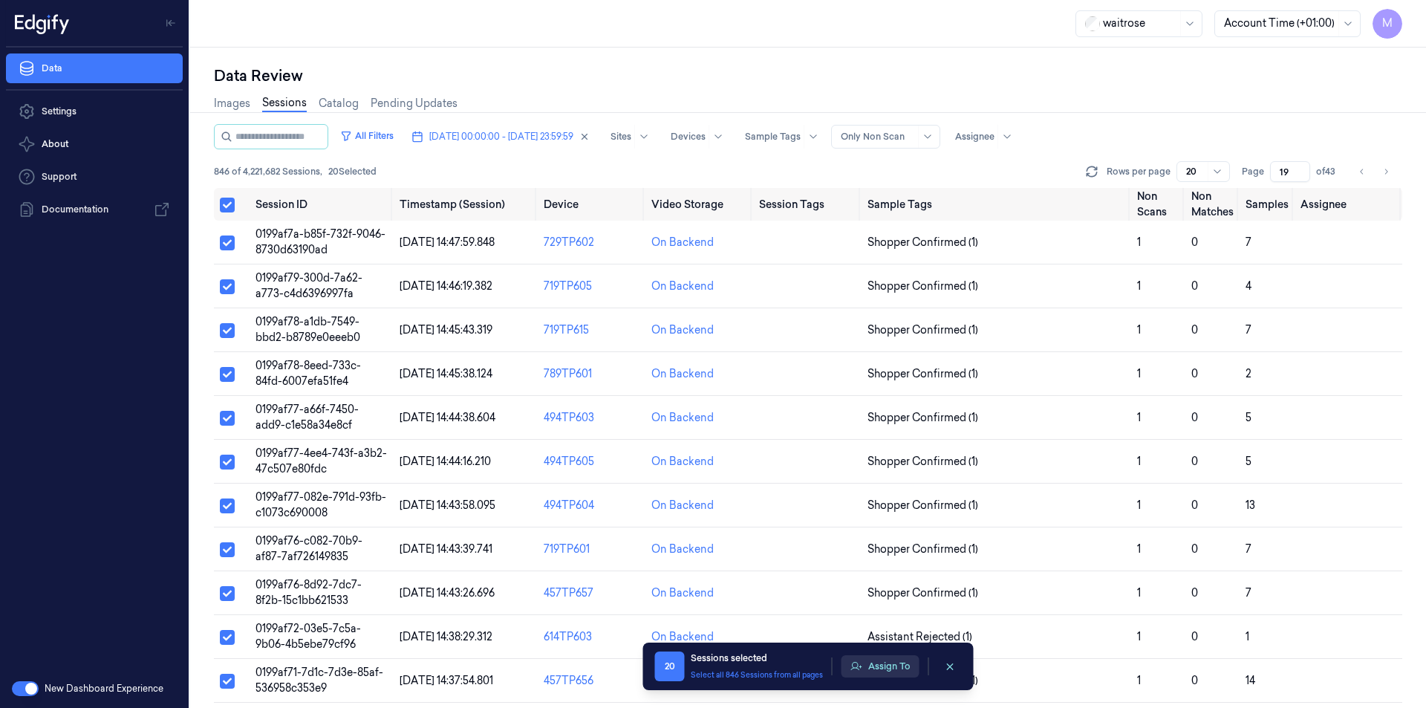
click at [885, 659] on button "Assign To" at bounding box center [880, 666] width 78 height 22
click at [894, 667] on button "Assign To" at bounding box center [880, 666] width 78 height 22
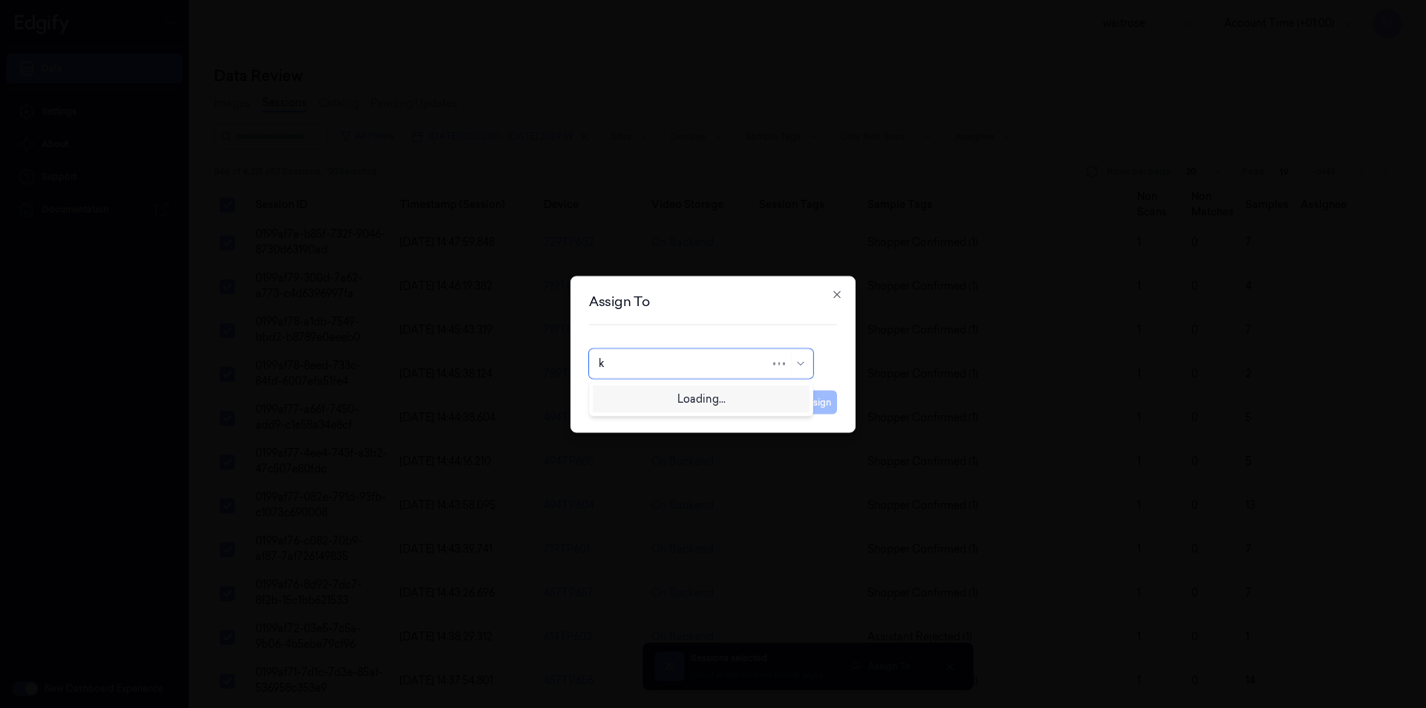
type input "ko"
click at [688, 405] on div "korisetty prem" at bounding box center [700, 397] width 217 height 25
click at [820, 402] on button "Assign" at bounding box center [816, 402] width 41 height 24
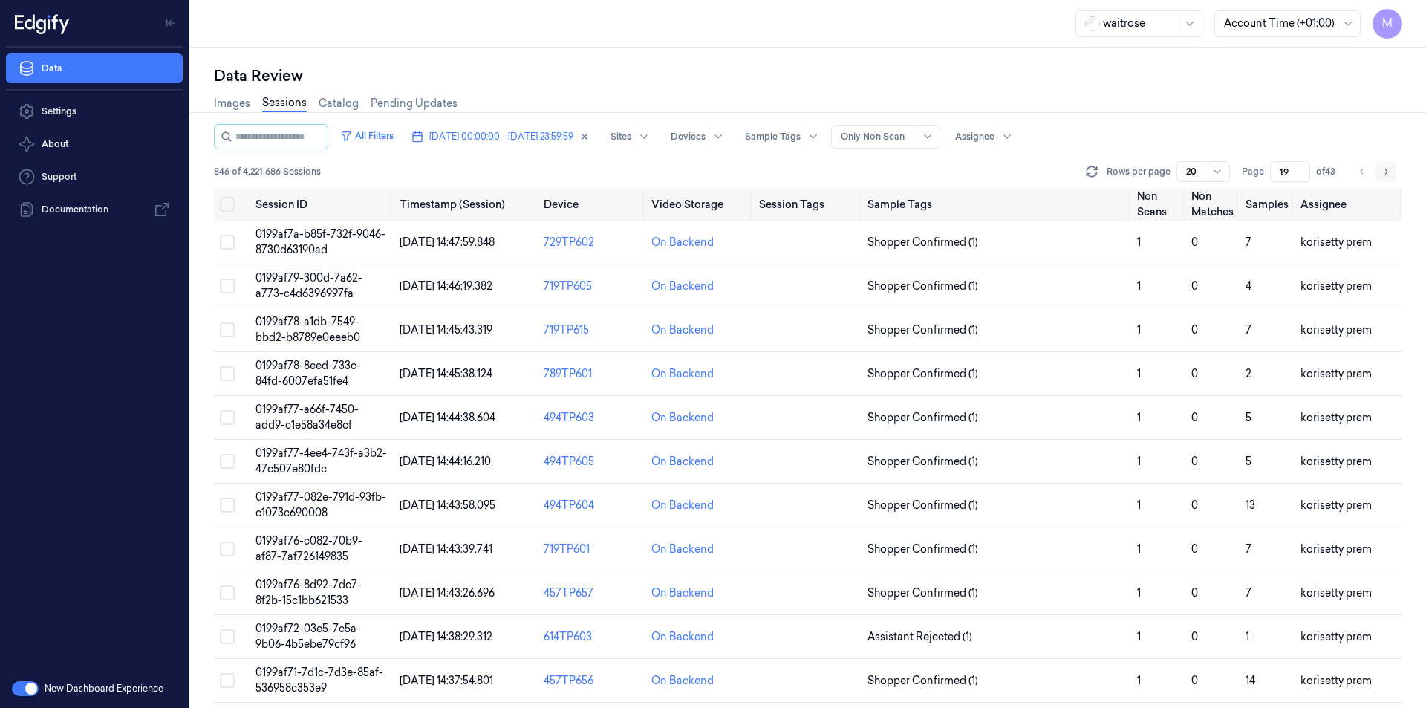
click at [1385, 169] on icon "Go to next page" at bounding box center [1385, 172] width 9 height 12
type input "20"
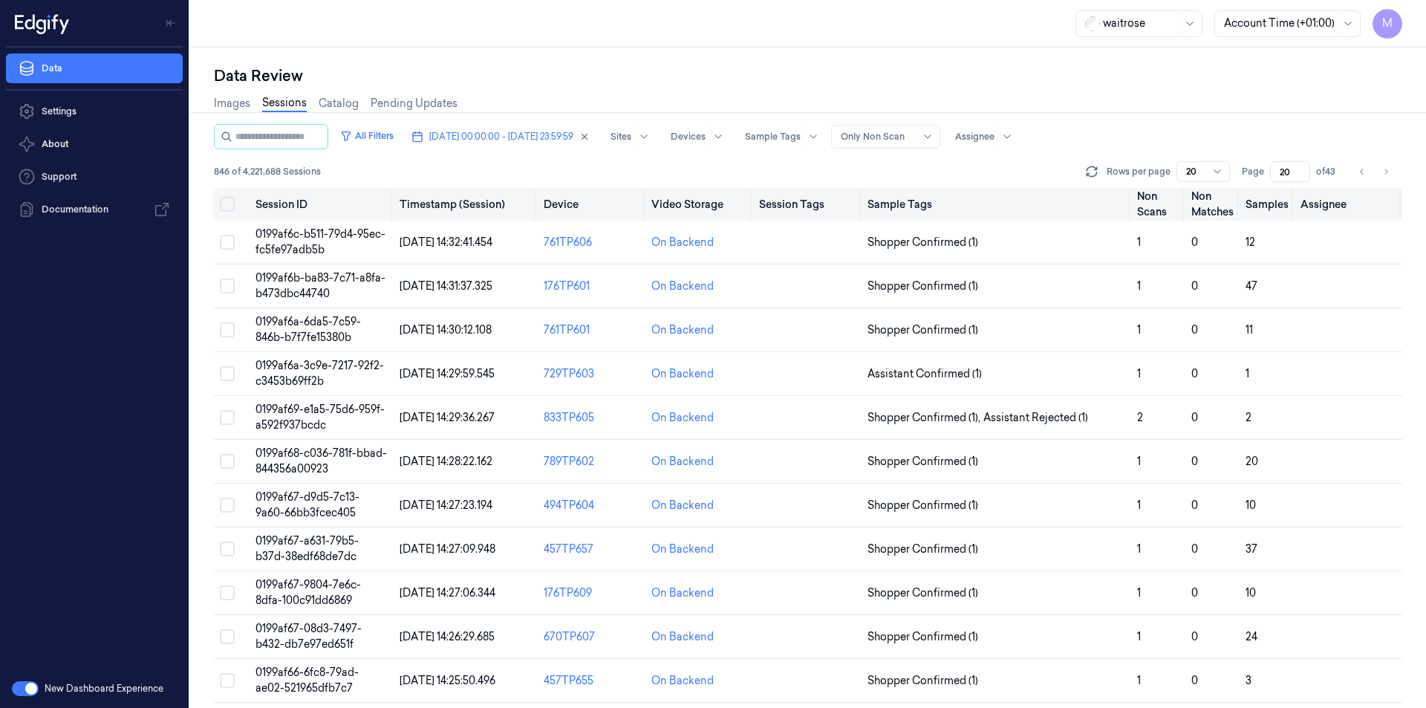
click at [230, 206] on button "Select all" at bounding box center [227, 204] width 15 height 15
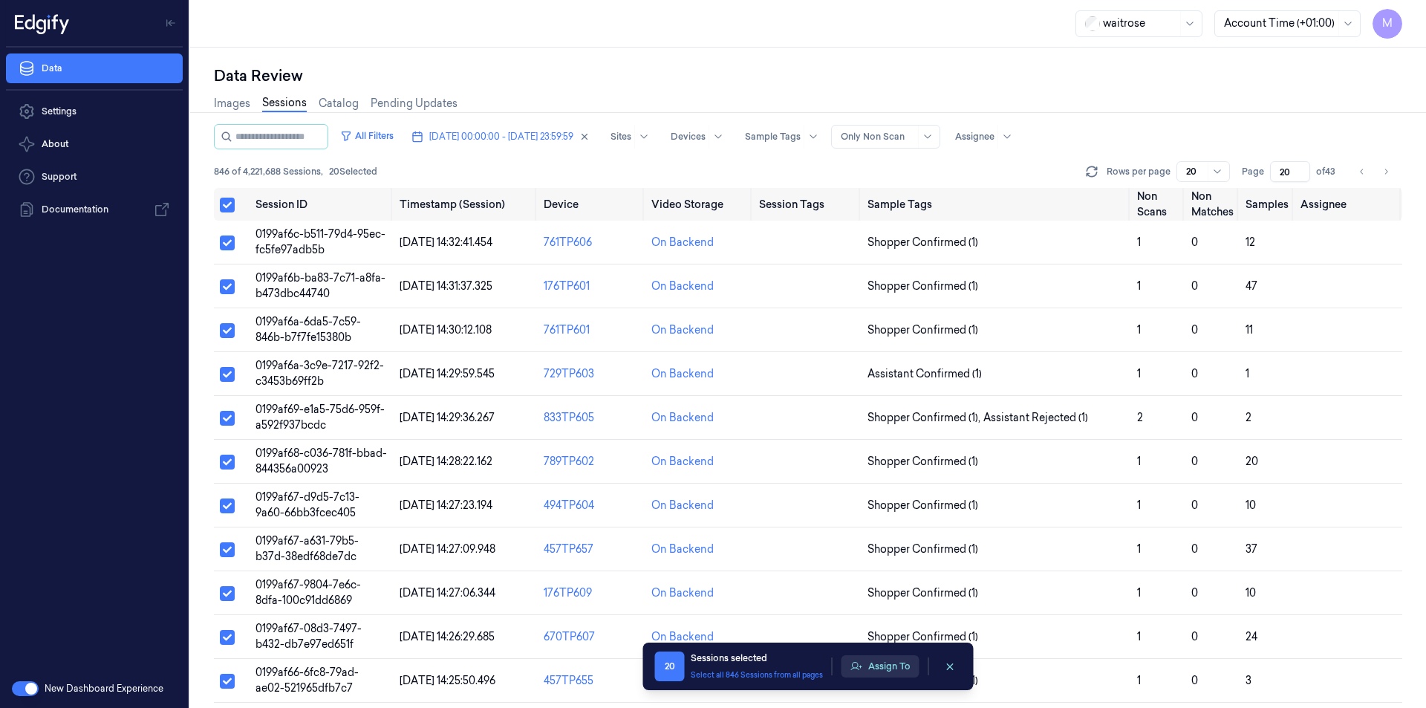
click at [892, 669] on button "Assign To" at bounding box center [880, 666] width 78 height 22
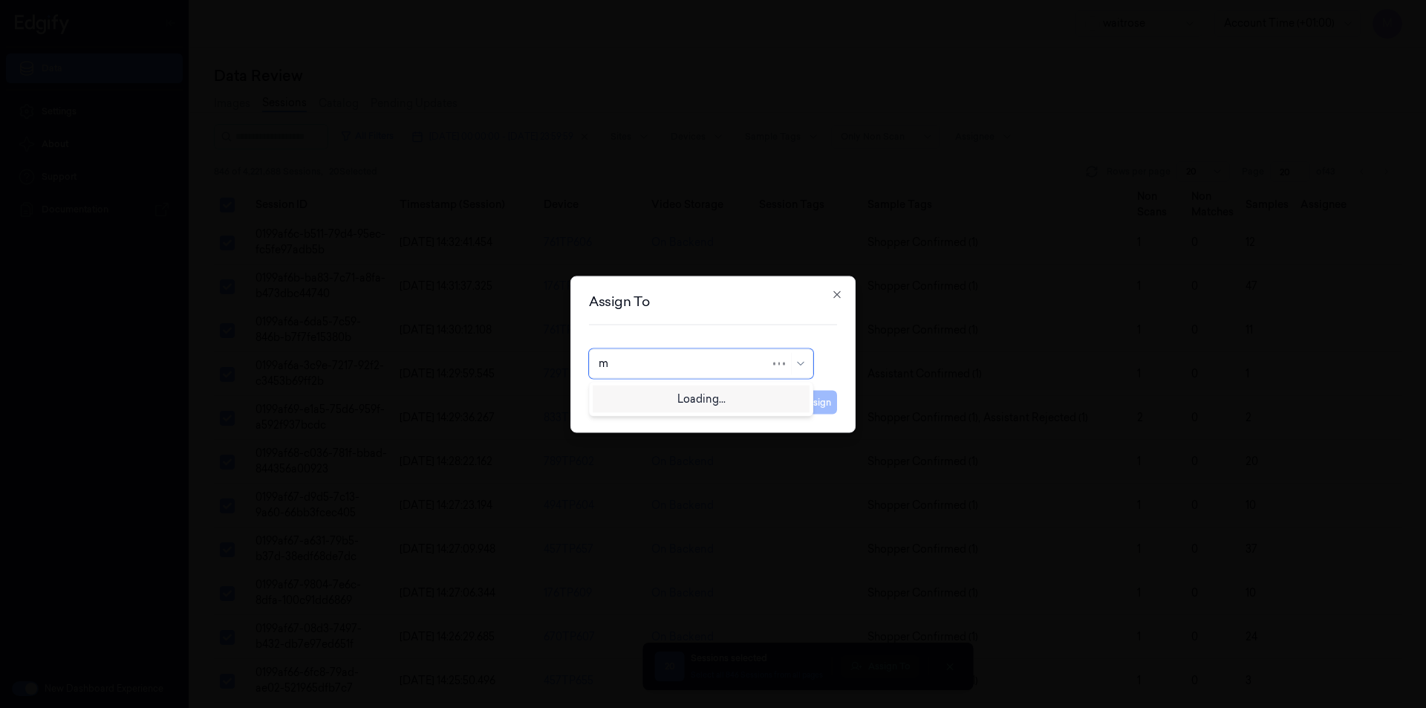
type input "mo"
click at [650, 402] on div "[PERSON_NAME]" at bounding box center [642, 397] width 89 height 16
click at [828, 403] on button "Assign" at bounding box center [816, 402] width 41 height 24
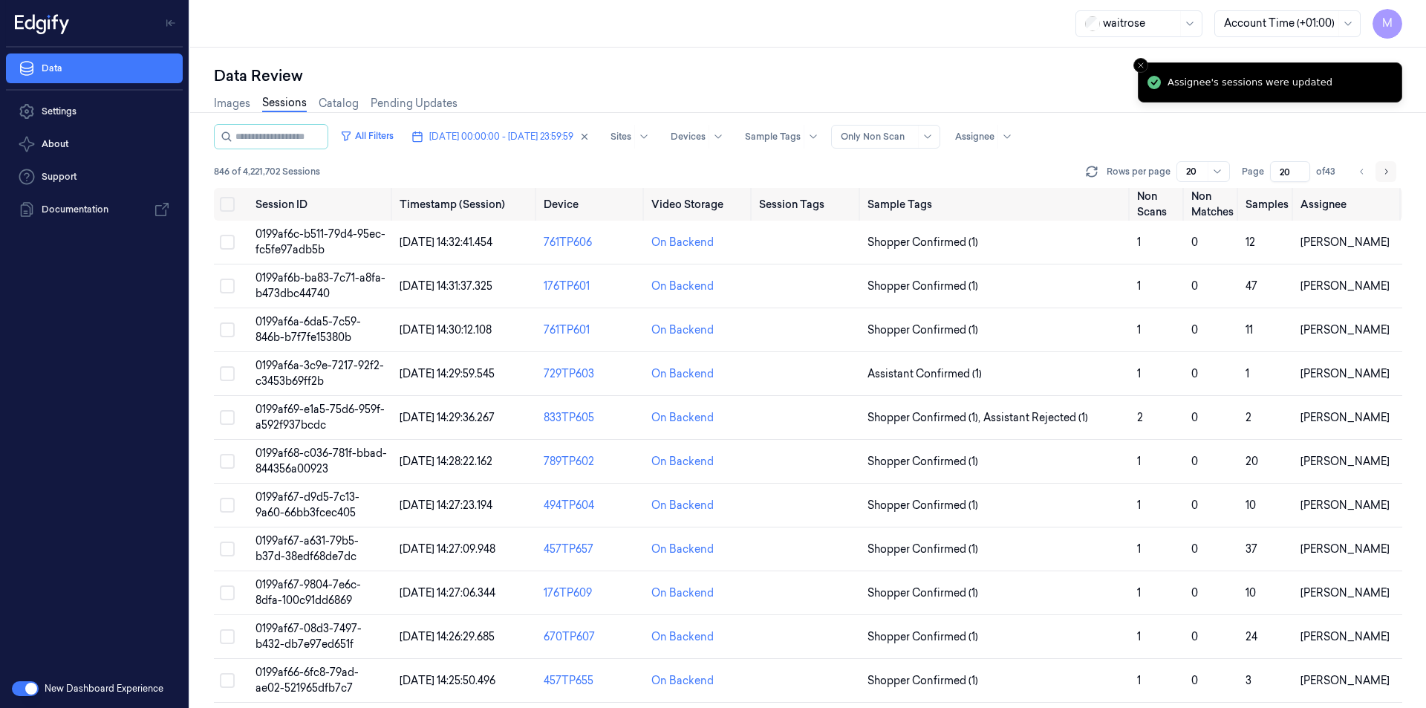
click at [1393, 173] on button "Go to next page" at bounding box center [1385, 171] width 21 height 21
type input "21"
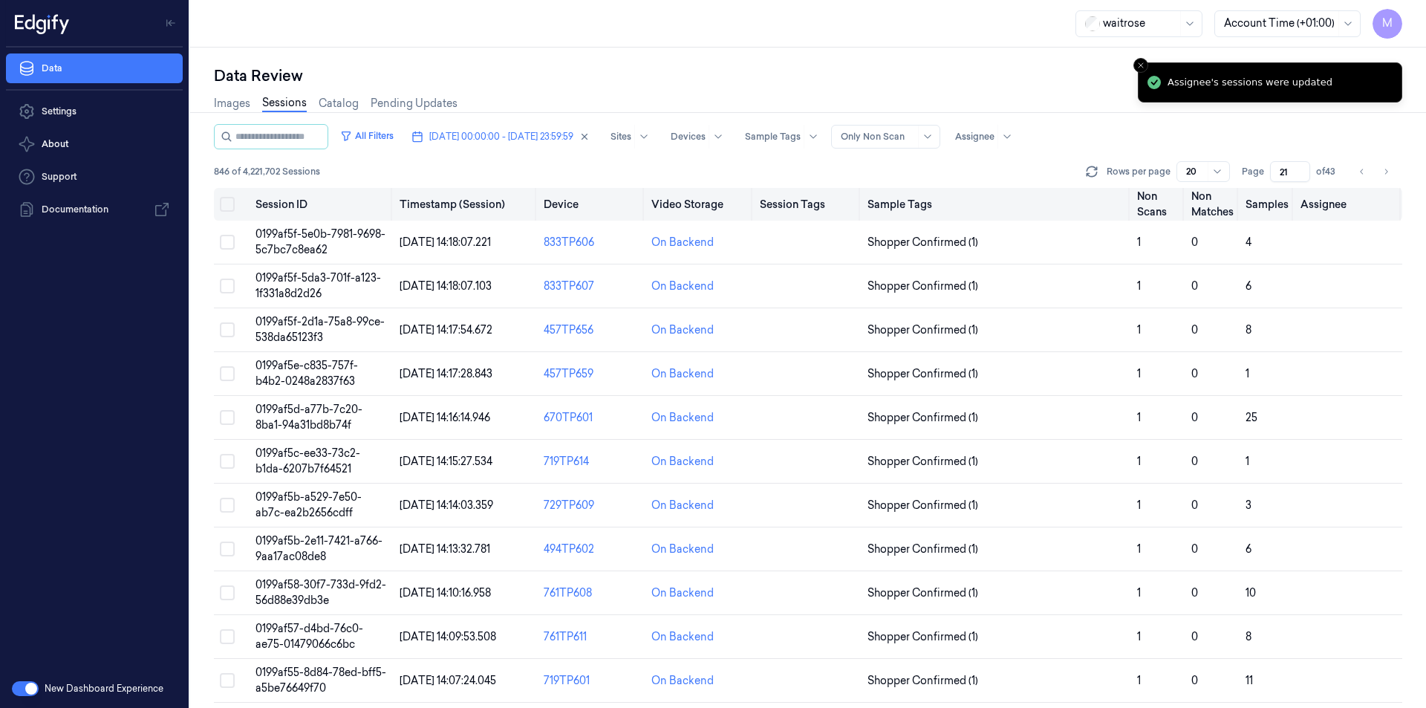
click at [227, 206] on button "Select all" at bounding box center [227, 204] width 15 height 15
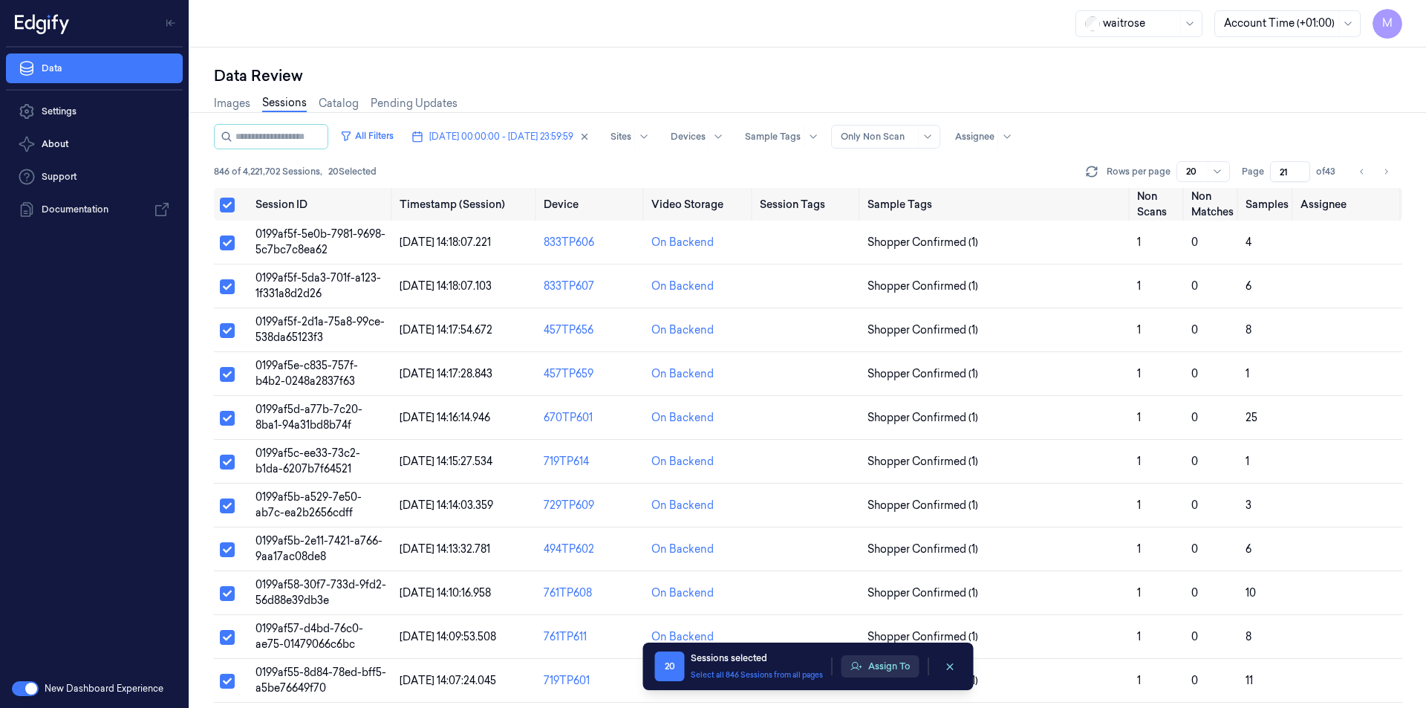
click at [909, 667] on button "Assign To" at bounding box center [880, 666] width 78 height 22
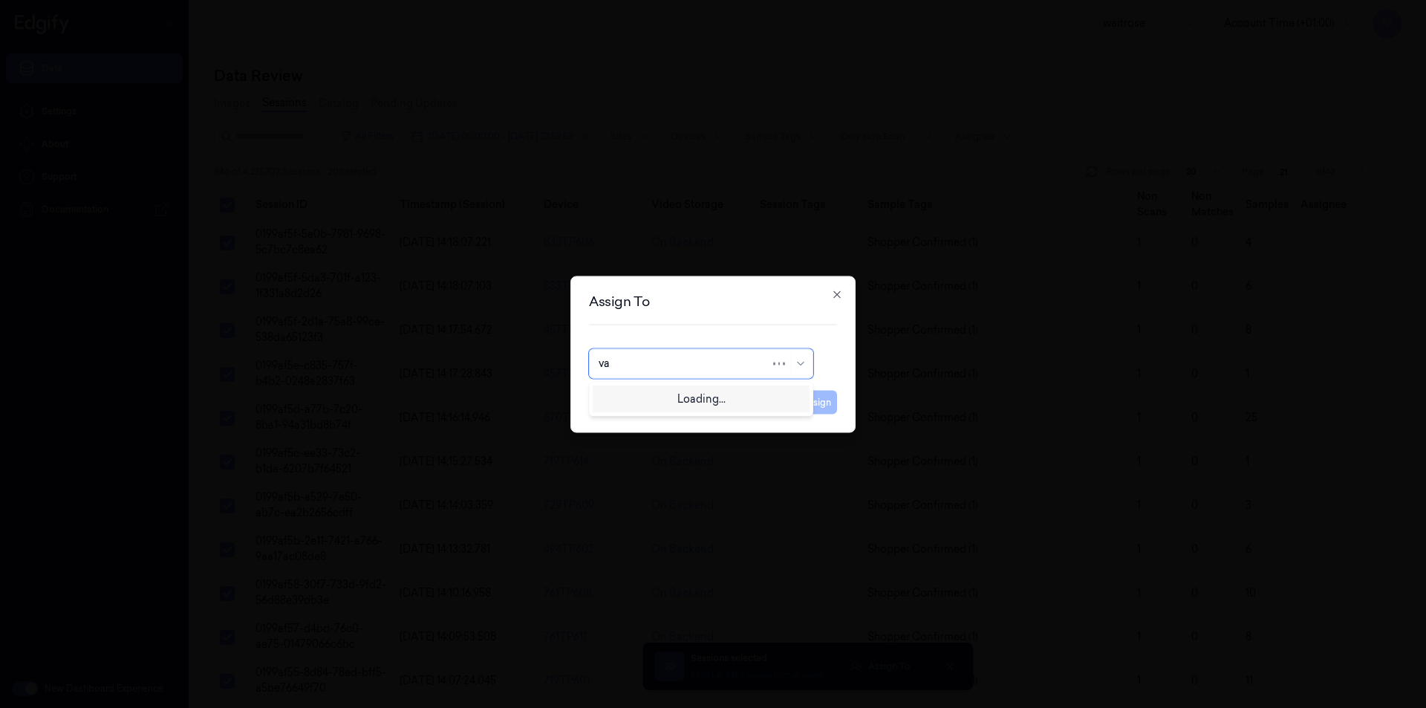
type input "var"
click at [663, 415] on div "[PERSON_NAME] g" at bounding box center [700, 422] width 205 height 16
click at [802, 408] on button "Assign" at bounding box center [816, 402] width 41 height 24
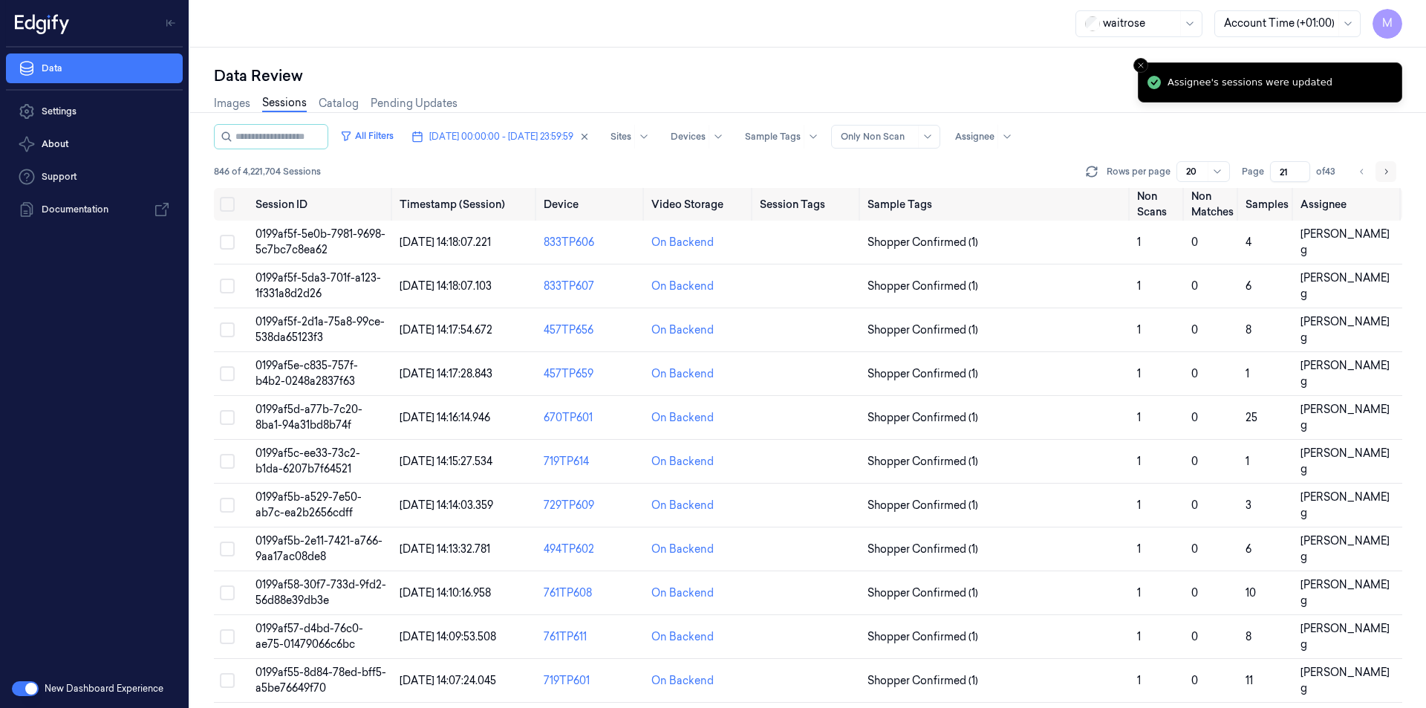
click at [1388, 169] on icon "Go to next page" at bounding box center [1385, 172] width 9 height 12
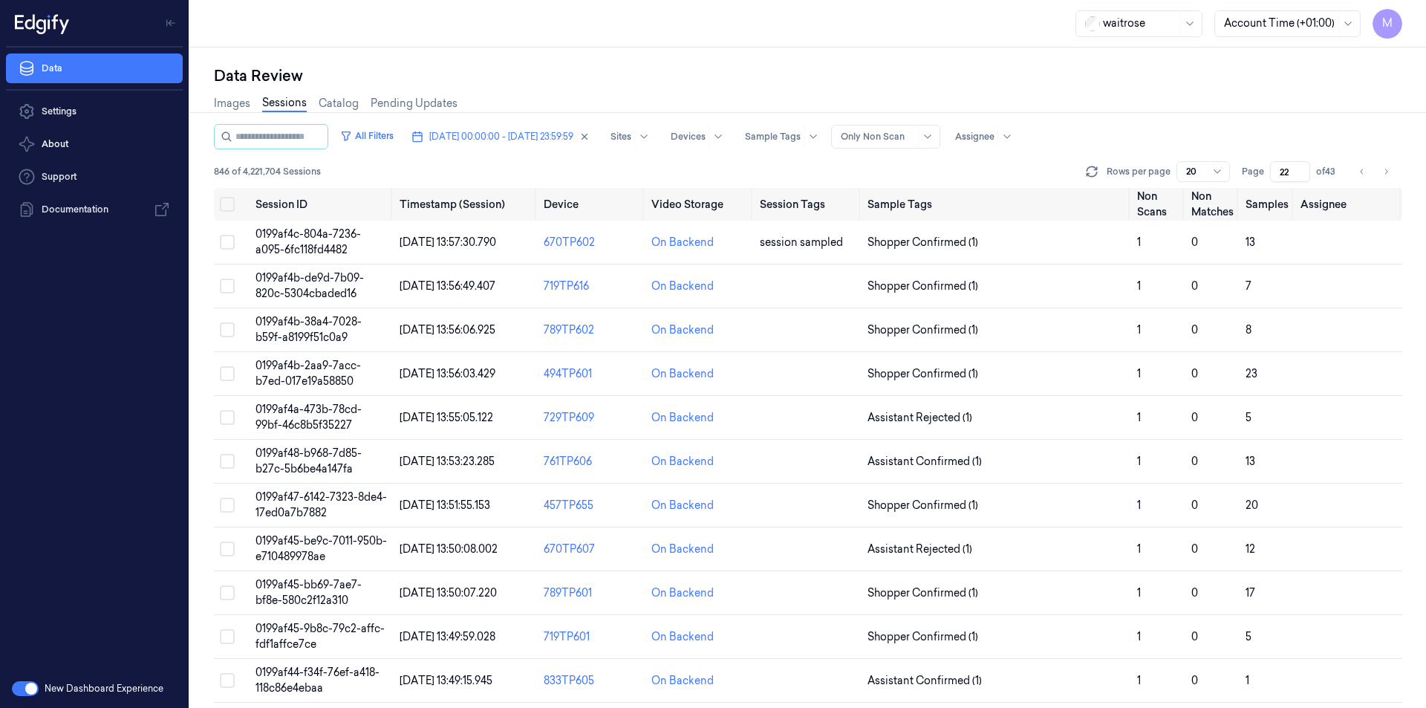
click at [947, 55] on div "Data Review Images Sessions Catalog Pending Updates All Filters [DATE] 00:00:00…" at bounding box center [807, 378] width 1235 height 660
click at [1284, 177] on input "22" at bounding box center [1290, 171] width 40 height 21
type input "2"
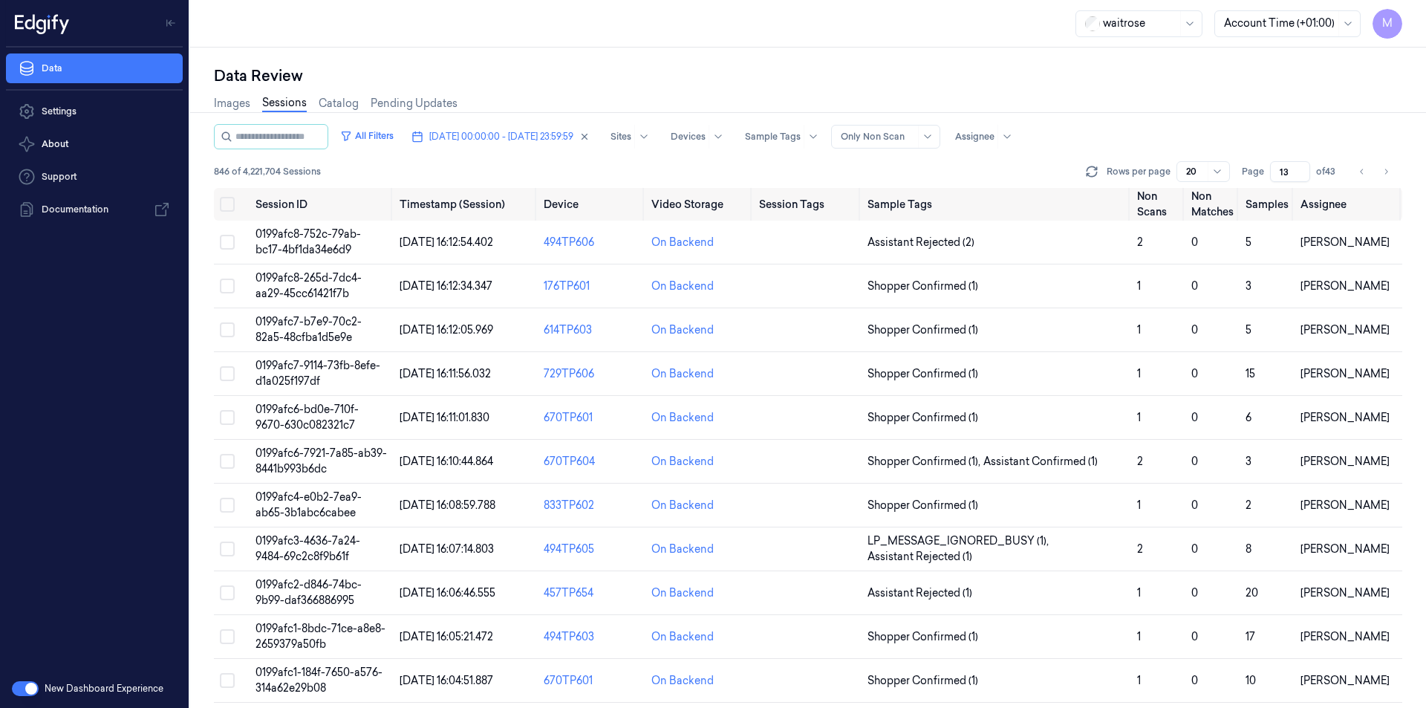
click at [1201, 85] on div "Data Review" at bounding box center [808, 75] width 1188 height 21
click at [1383, 166] on icon "Go to next page" at bounding box center [1385, 172] width 9 height 12
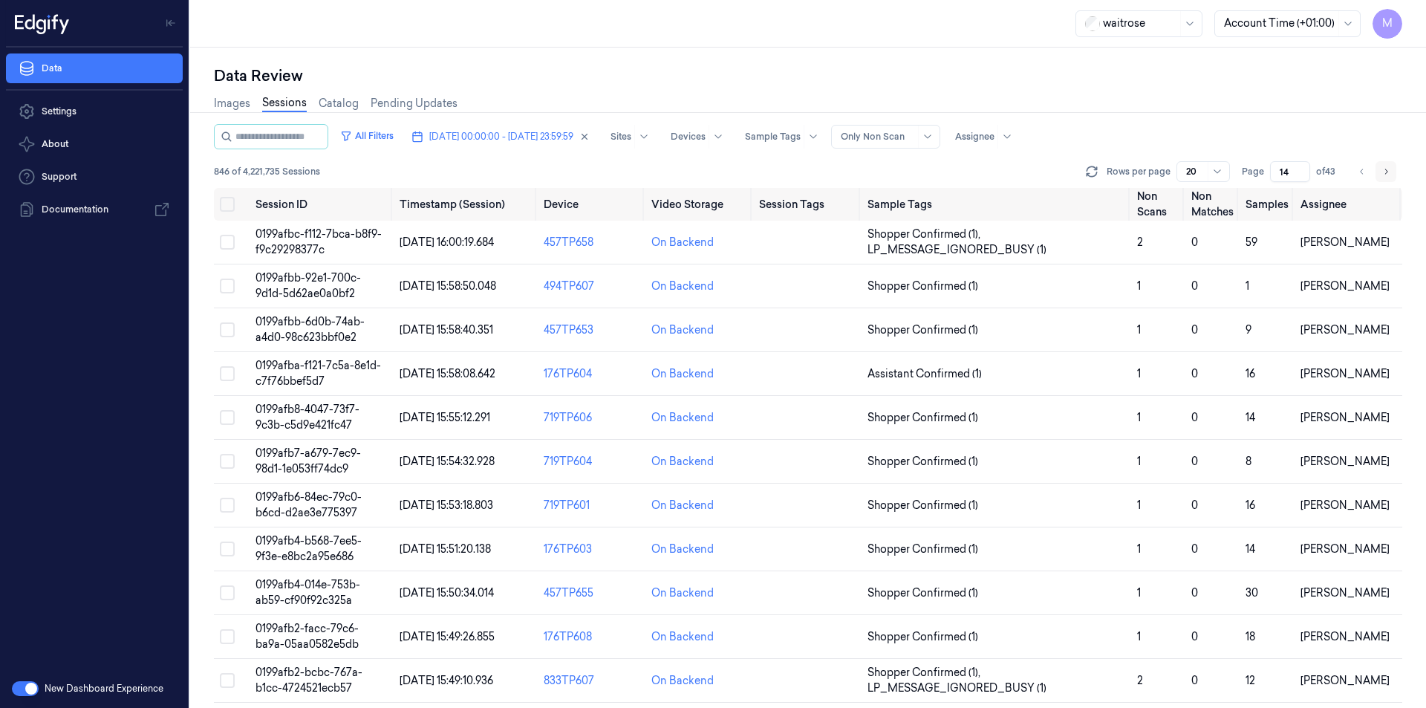
click at [1385, 163] on button "Go to next page" at bounding box center [1385, 171] width 21 height 21
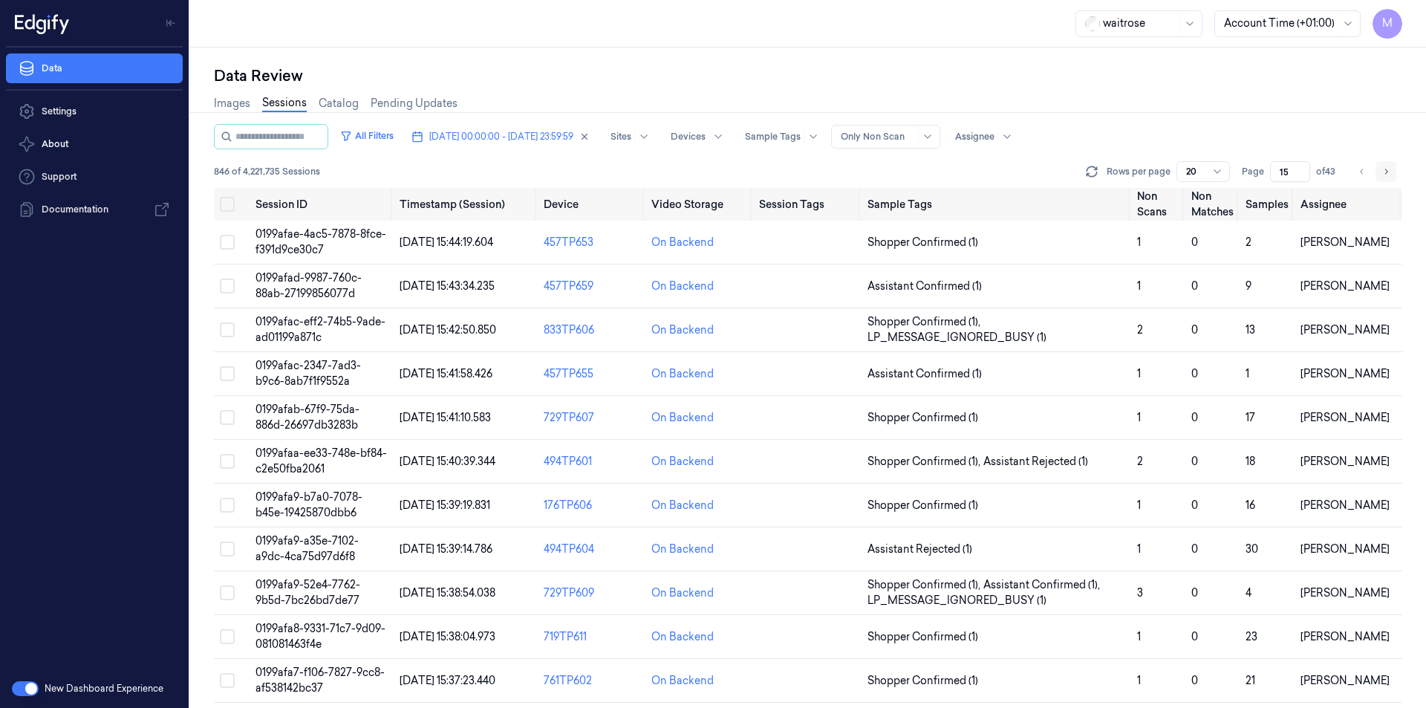
click at [1385, 163] on button "Go to next page" at bounding box center [1385, 171] width 21 height 21
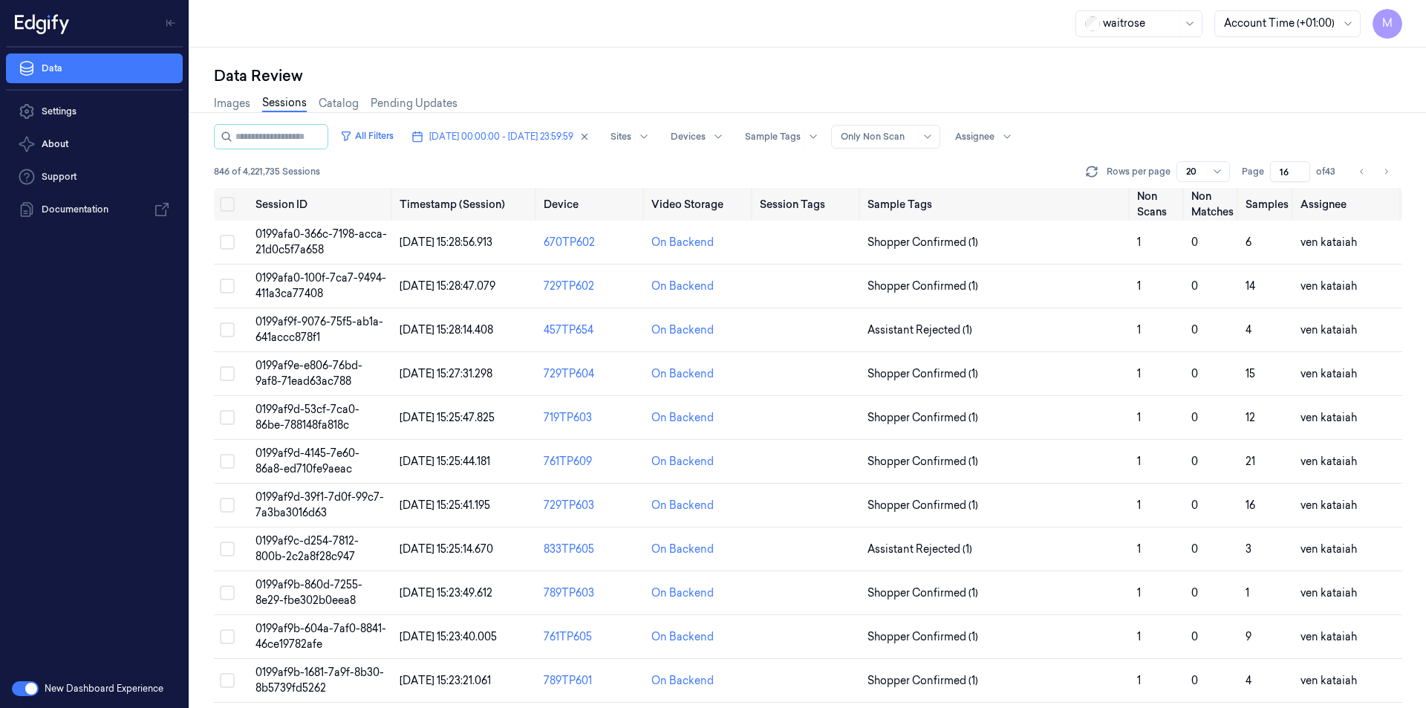
click at [1219, 97] on div "Images Sessions Catalog Pending Updates" at bounding box center [808, 105] width 1188 height 38
click at [1382, 171] on icon "Go to next page" at bounding box center [1385, 172] width 9 height 12
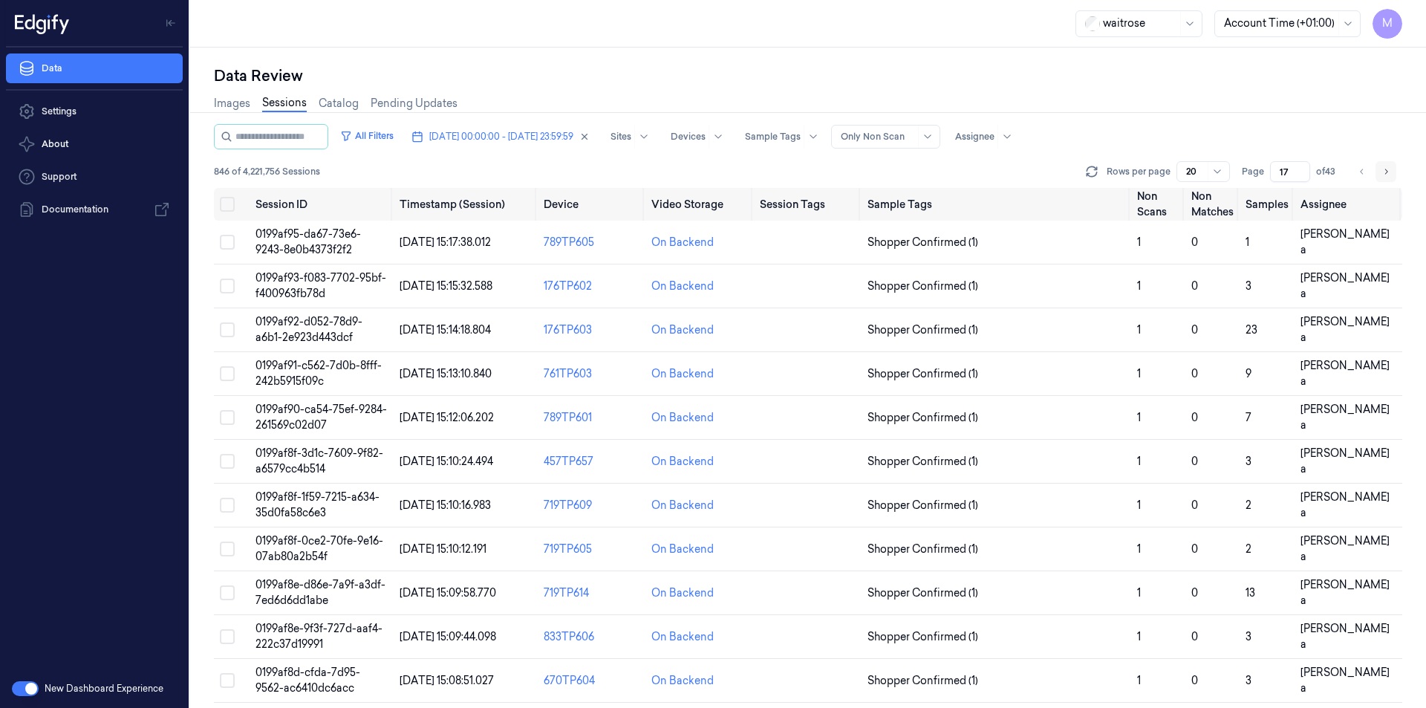
click at [1385, 171] on icon "Go to next page" at bounding box center [1385, 172] width 9 height 12
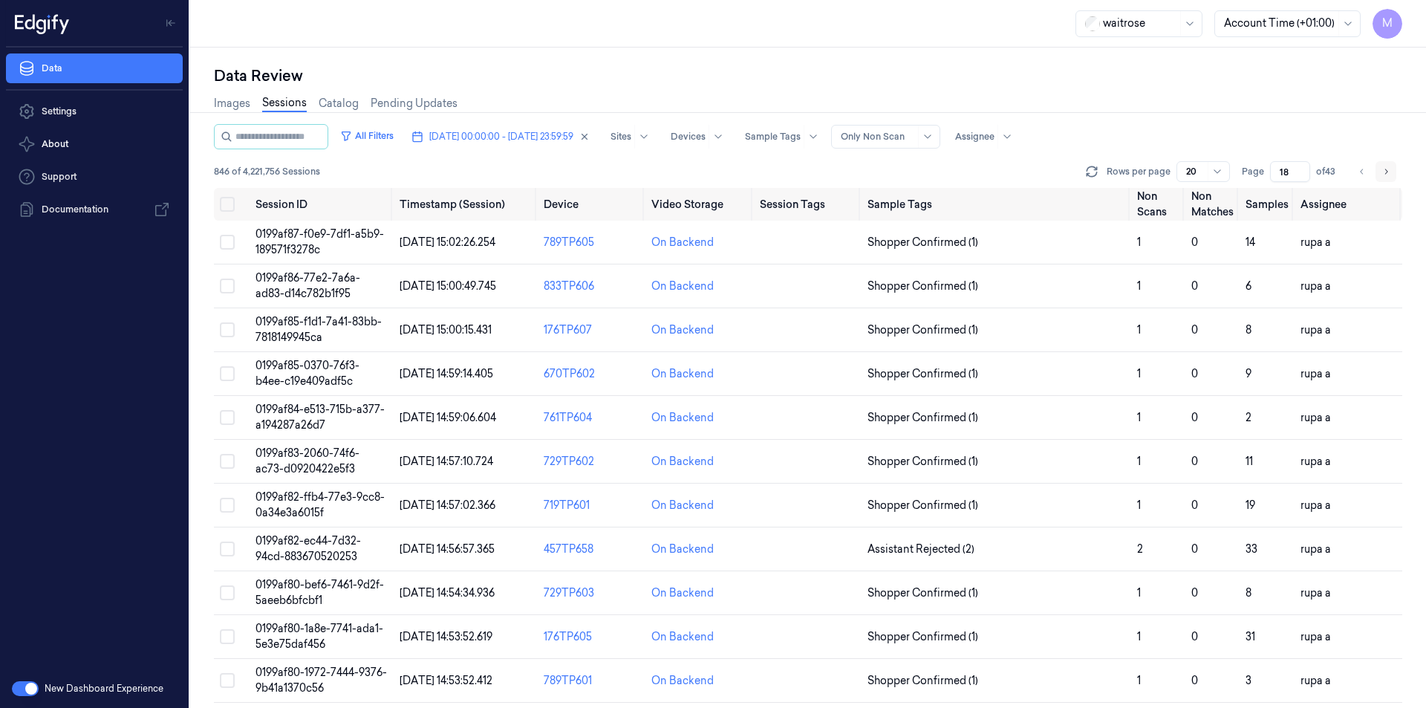
click at [1385, 171] on icon "Go to next page" at bounding box center [1385, 172] width 9 height 12
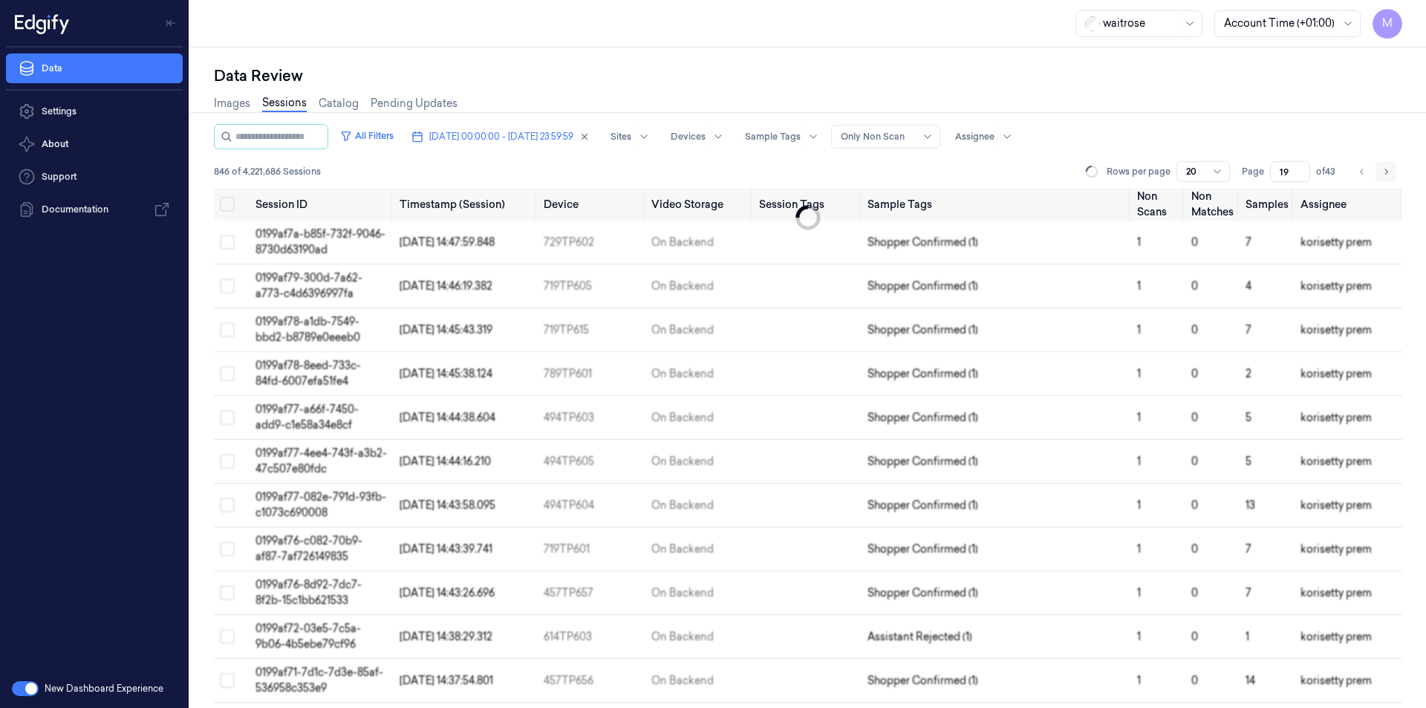
click at [1385, 171] on icon "Go to next page" at bounding box center [1385, 172] width 9 height 12
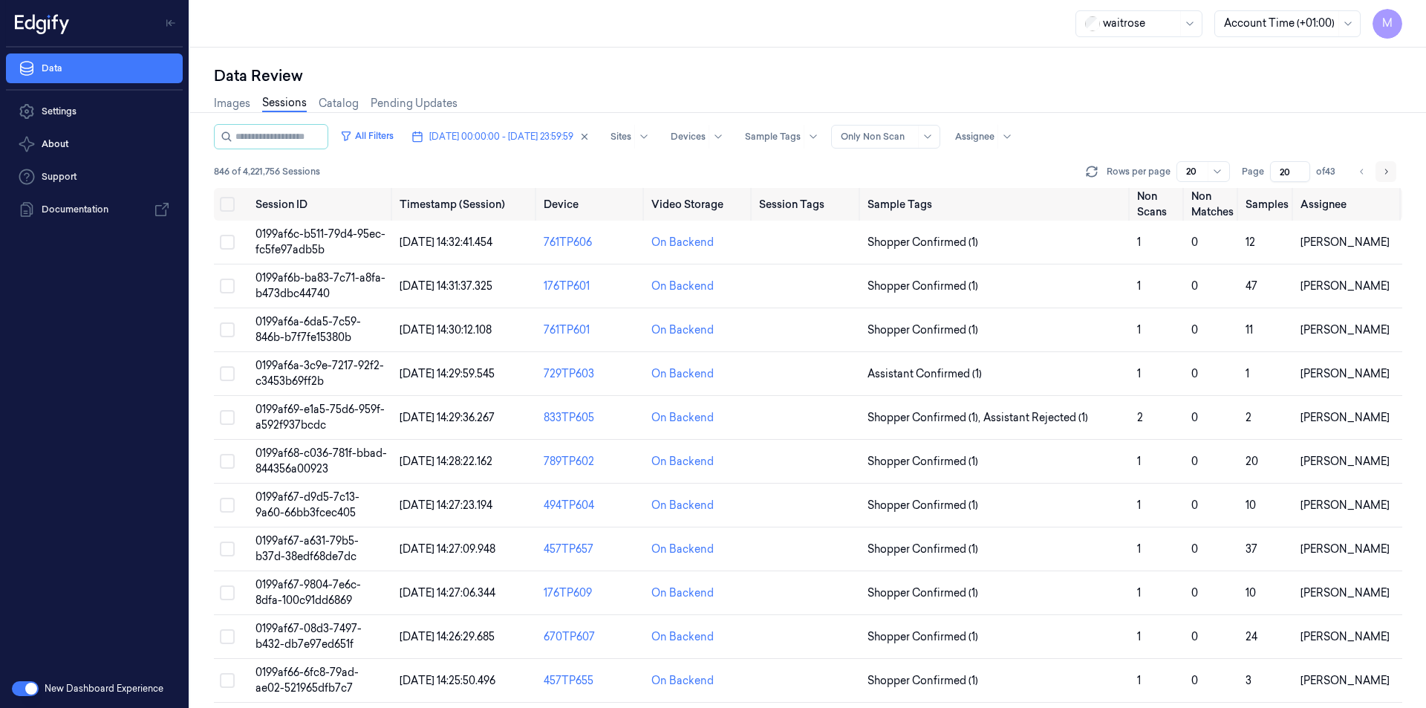
click at [1385, 171] on icon "Go to next page" at bounding box center [1385, 172] width 9 height 12
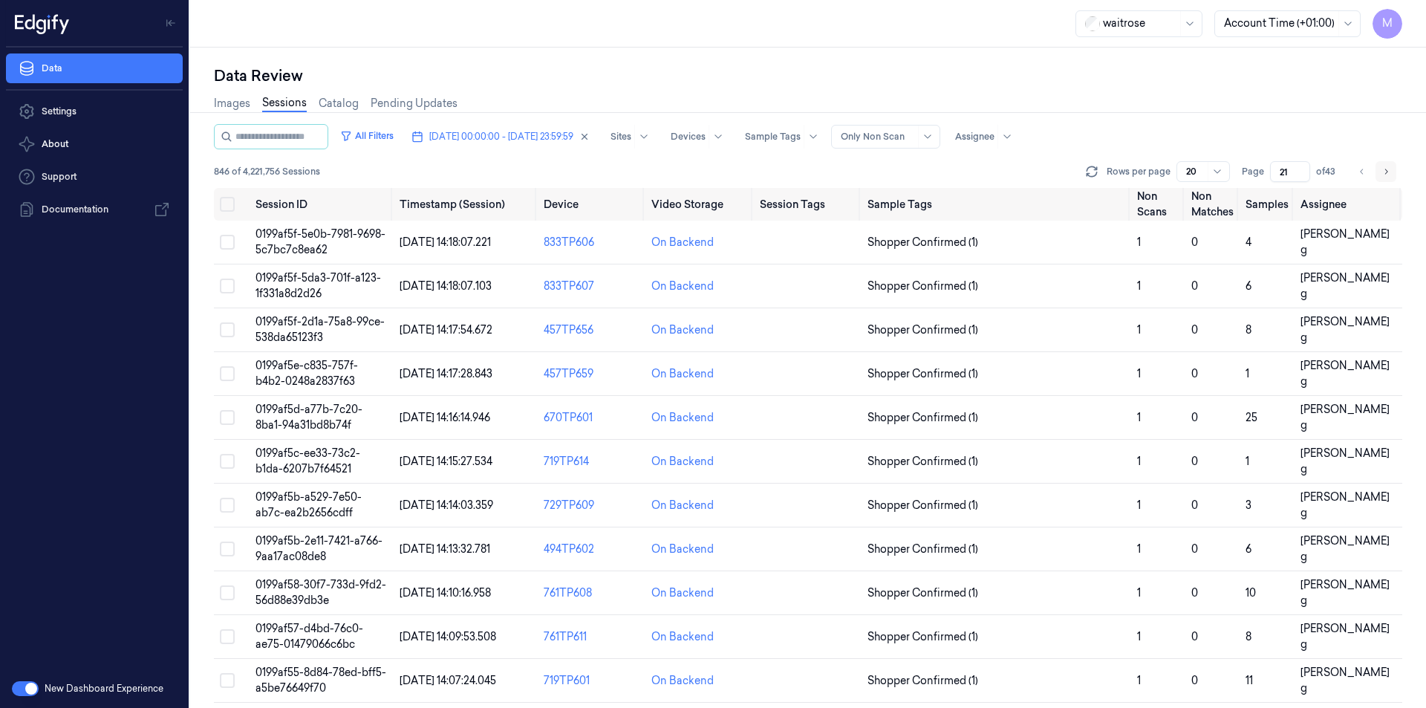
click at [1386, 172] on icon "Go to next page" at bounding box center [1385, 172] width 9 height 12
type input "22"
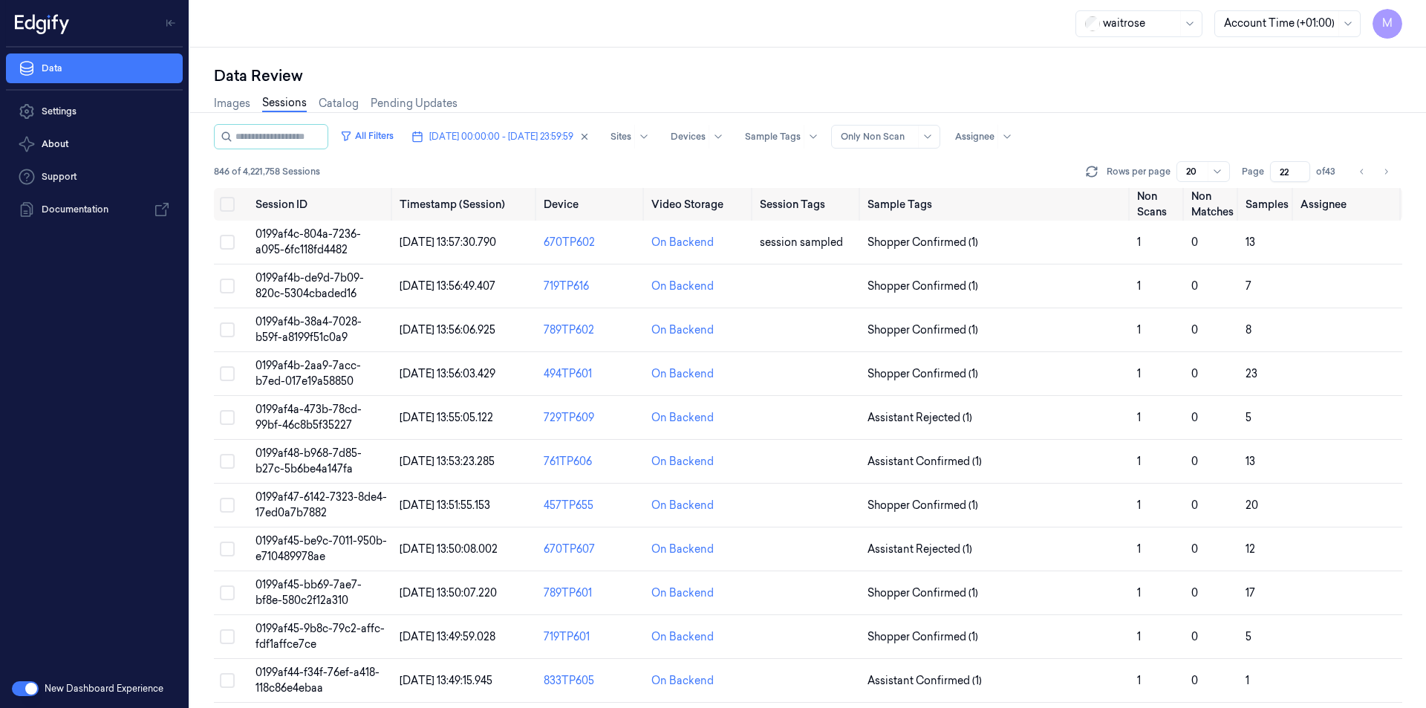
click at [1222, 99] on div "Images Sessions Catalog Pending Updates" at bounding box center [808, 105] width 1188 height 38
